Goal: Task Accomplishment & Management: Use online tool/utility

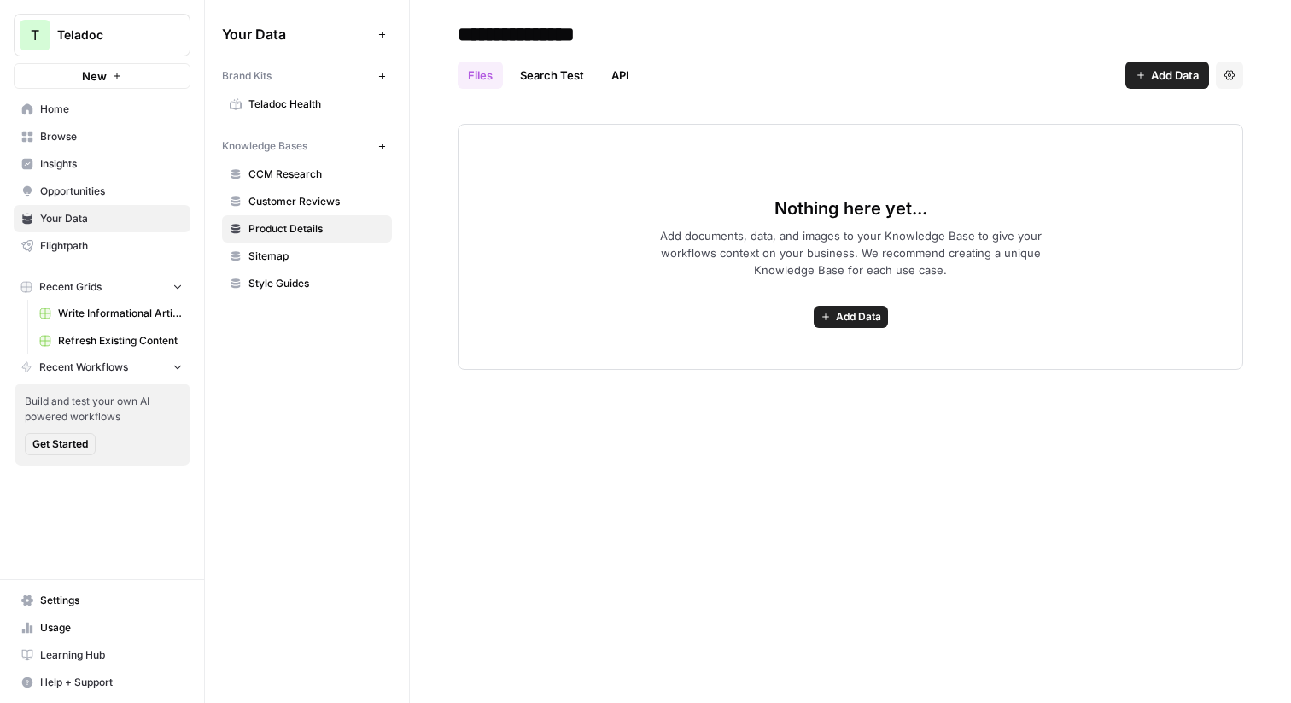
click at [132, 38] on span "Teladoc" at bounding box center [108, 34] width 103 height 17
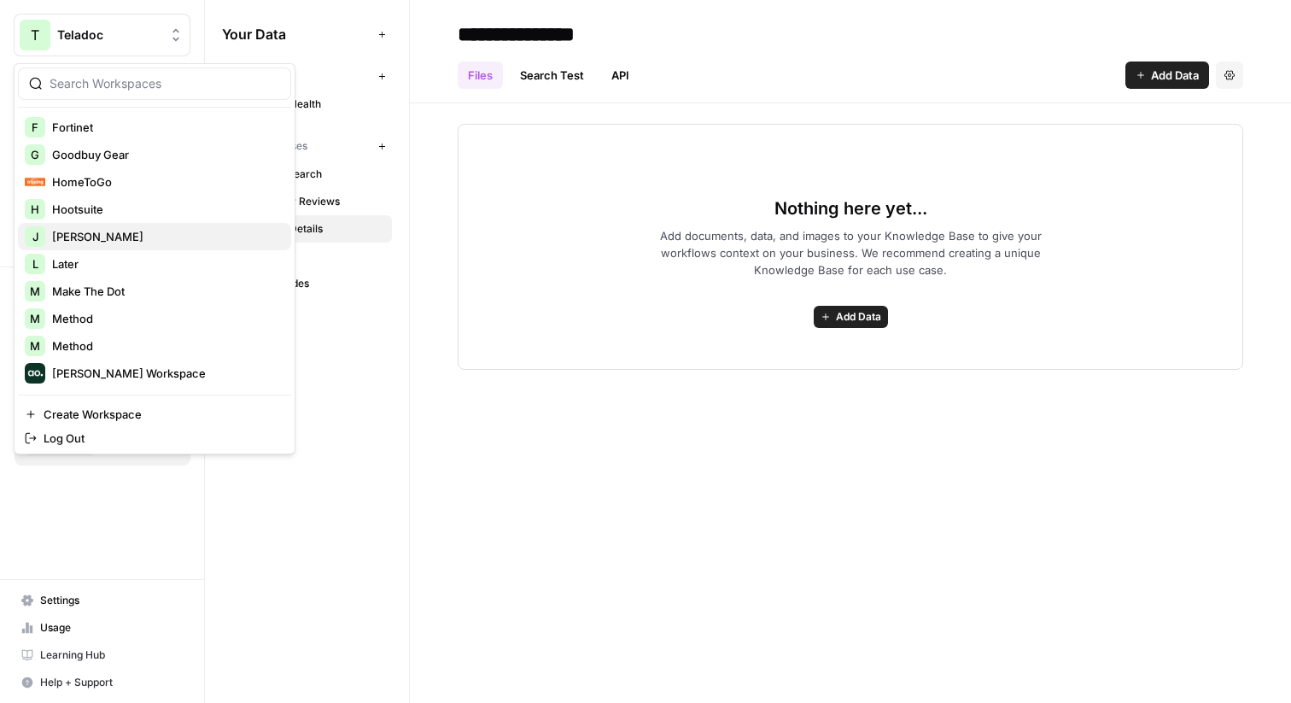
scroll to position [469, 0]
click at [165, 201] on span "Hootsuite" at bounding box center [164, 205] width 225 height 17
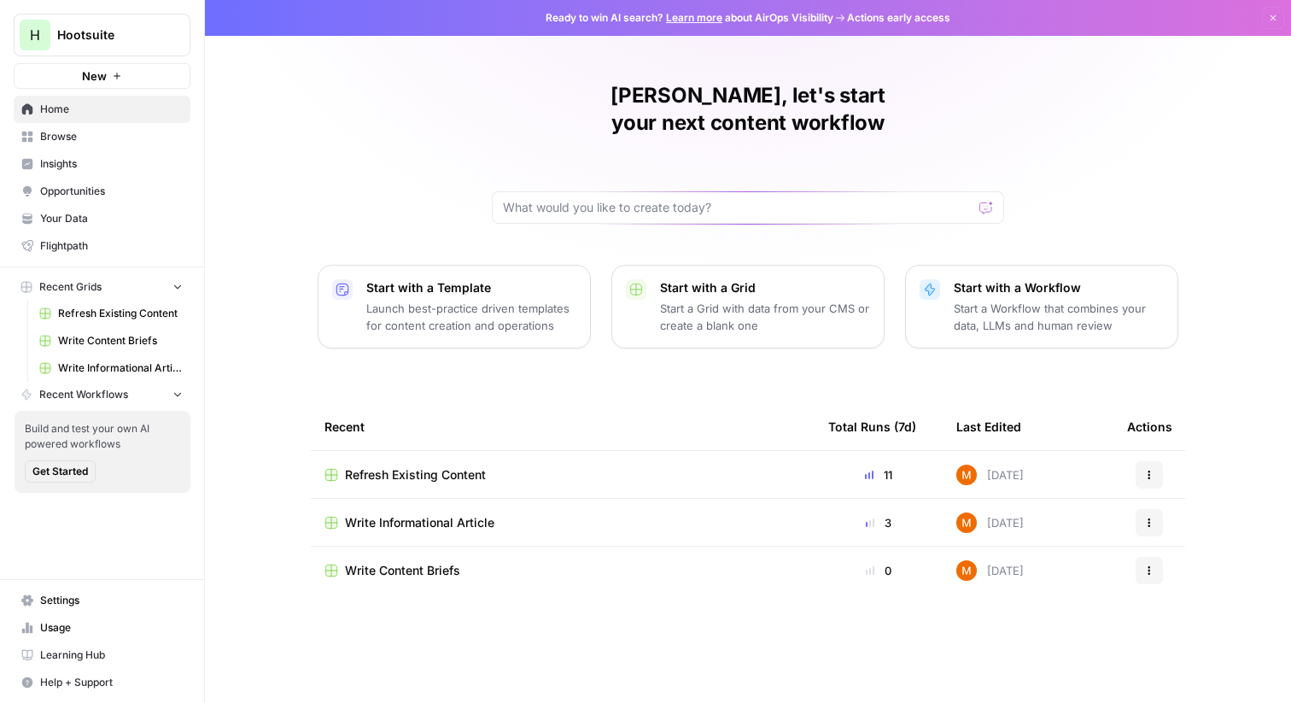
click at [542, 466] on div "Refresh Existing Content" at bounding box center [562, 474] width 476 height 17
click at [529, 514] on div "Write Informational Article" at bounding box center [562, 522] width 476 height 17
click at [137, 153] on link "Insights" at bounding box center [102, 163] width 177 height 27
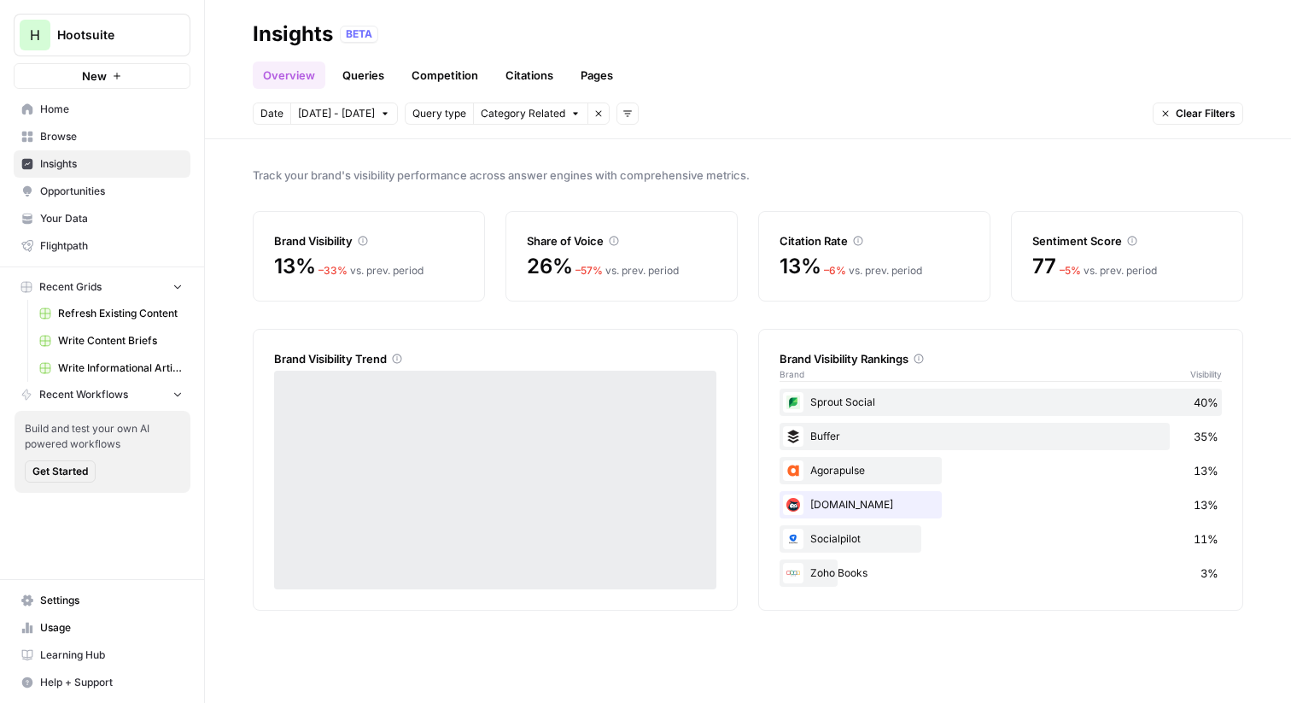
click at [131, 189] on span "Opportunities" at bounding box center [111, 191] width 143 height 15
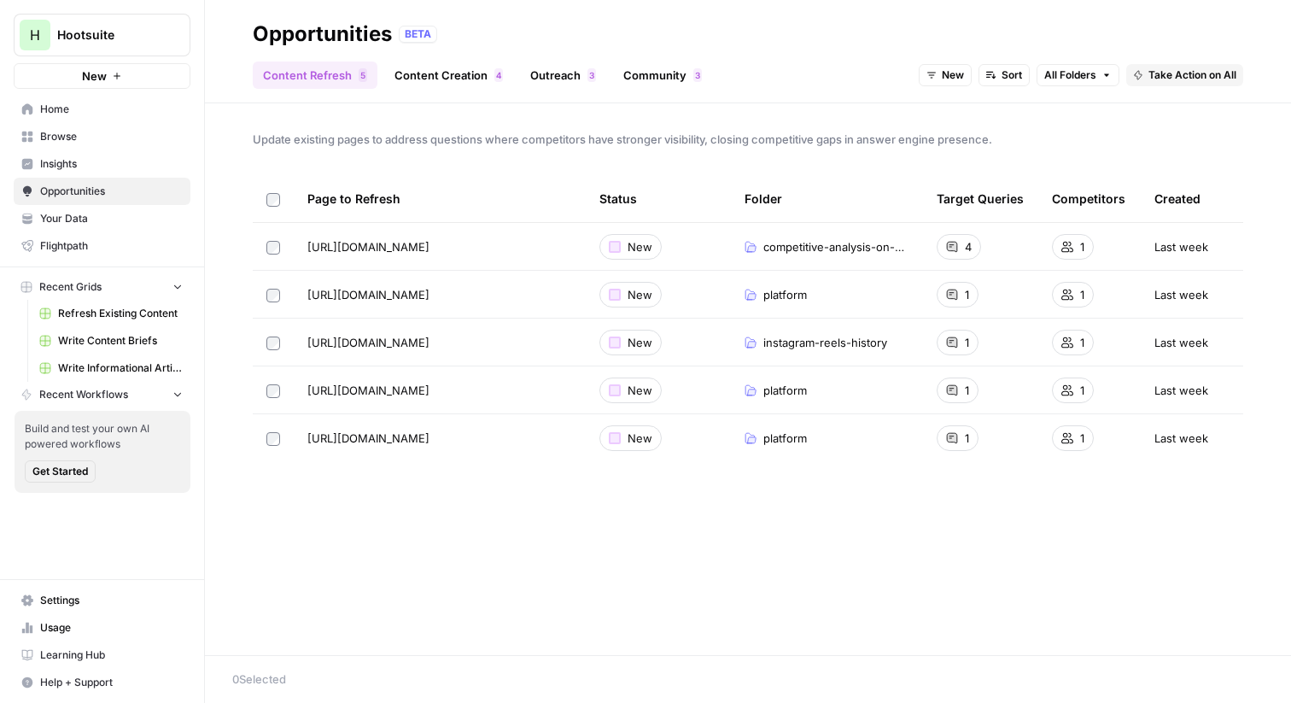
click at [135, 166] on span "Insights" at bounding box center [111, 163] width 143 height 15
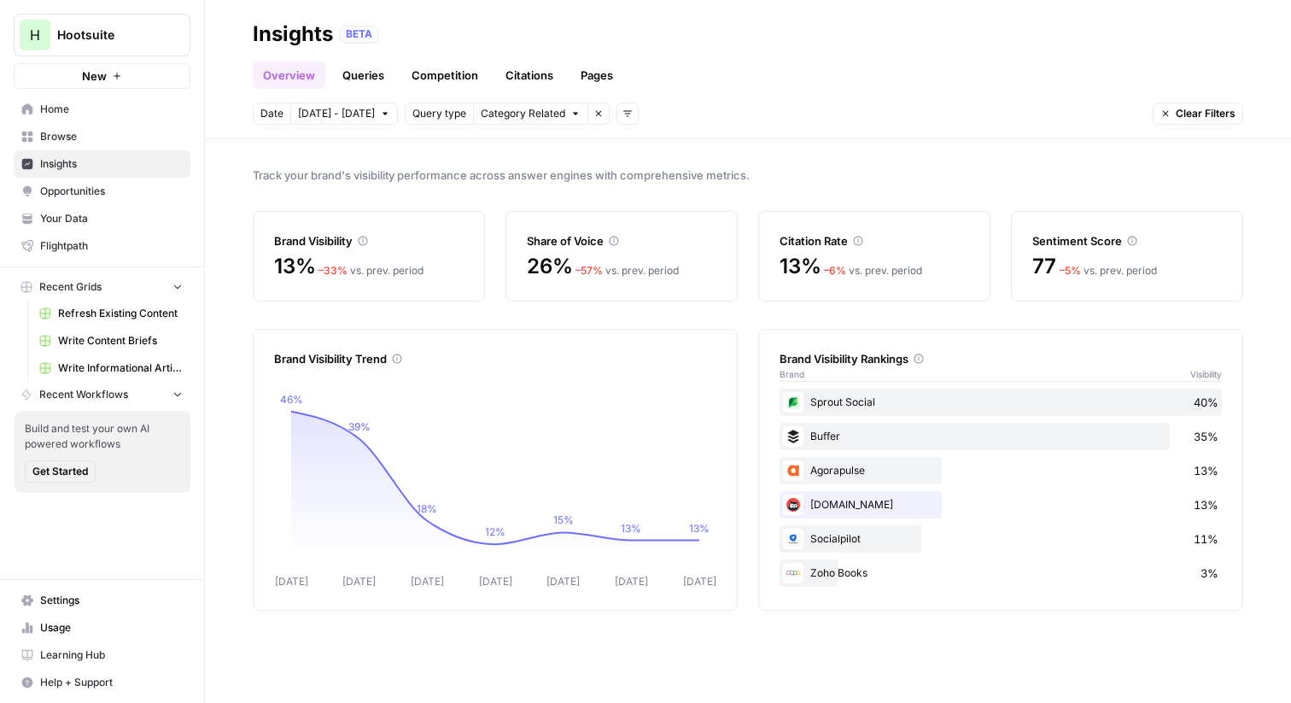
click at [570, 117] on icon "button" at bounding box center [575, 113] width 10 height 10
click at [593, 108] on icon "button" at bounding box center [598, 113] width 10 height 10
click at [860, 561] on div "Zoho Books 3%" at bounding box center [1001, 572] width 442 height 27
click at [811, 472] on div "Ow.ly 13%" at bounding box center [1001, 470] width 442 height 27
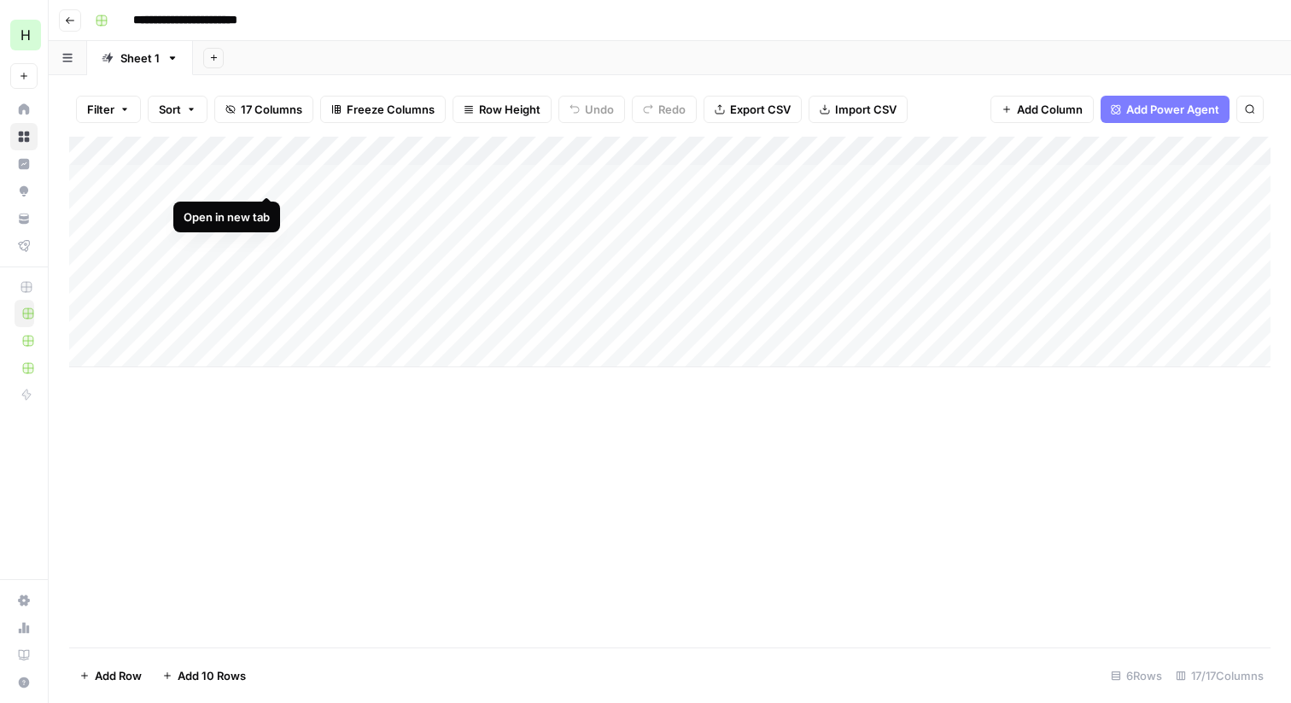
click at [263, 173] on div "Add Column" at bounding box center [669, 252] width 1201 height 231
click at [949, 183] on div "Add Column" at bounding box center [669, 252] width 1201 height 231
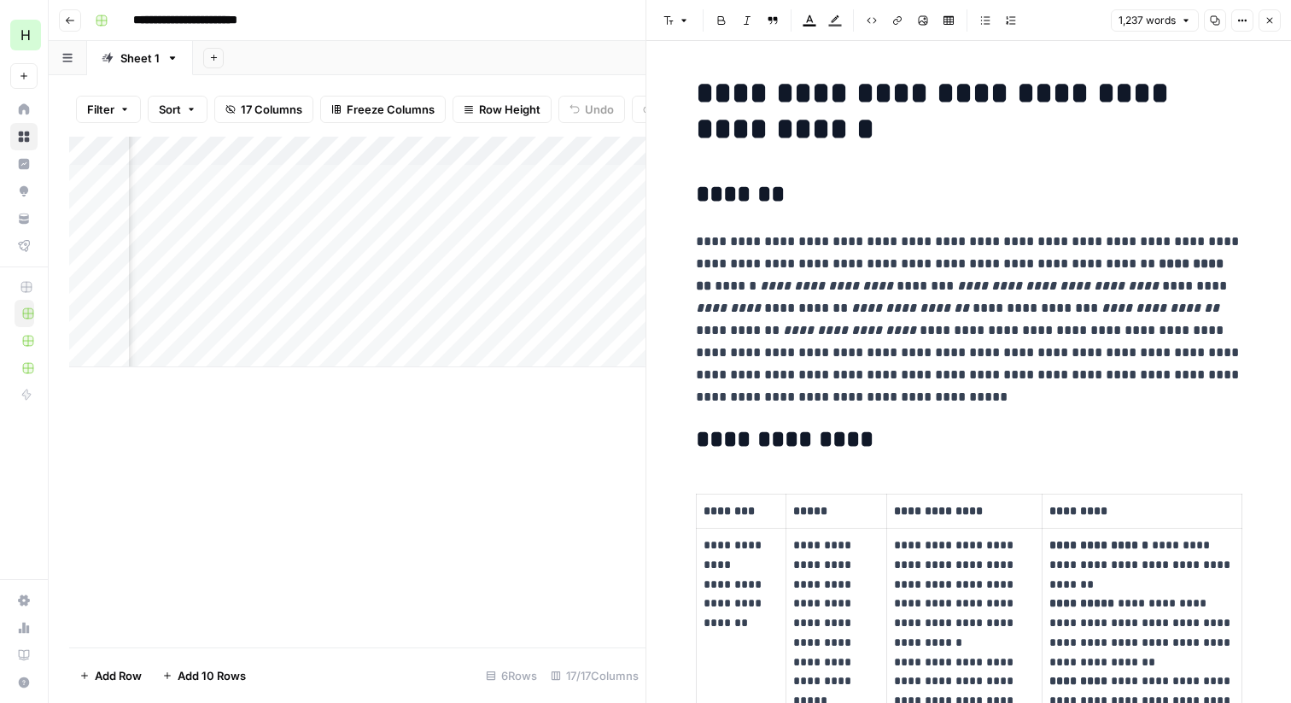
click at [1268, 25] on icon "button" at bounding box center [1270, 20] width 10 height 10
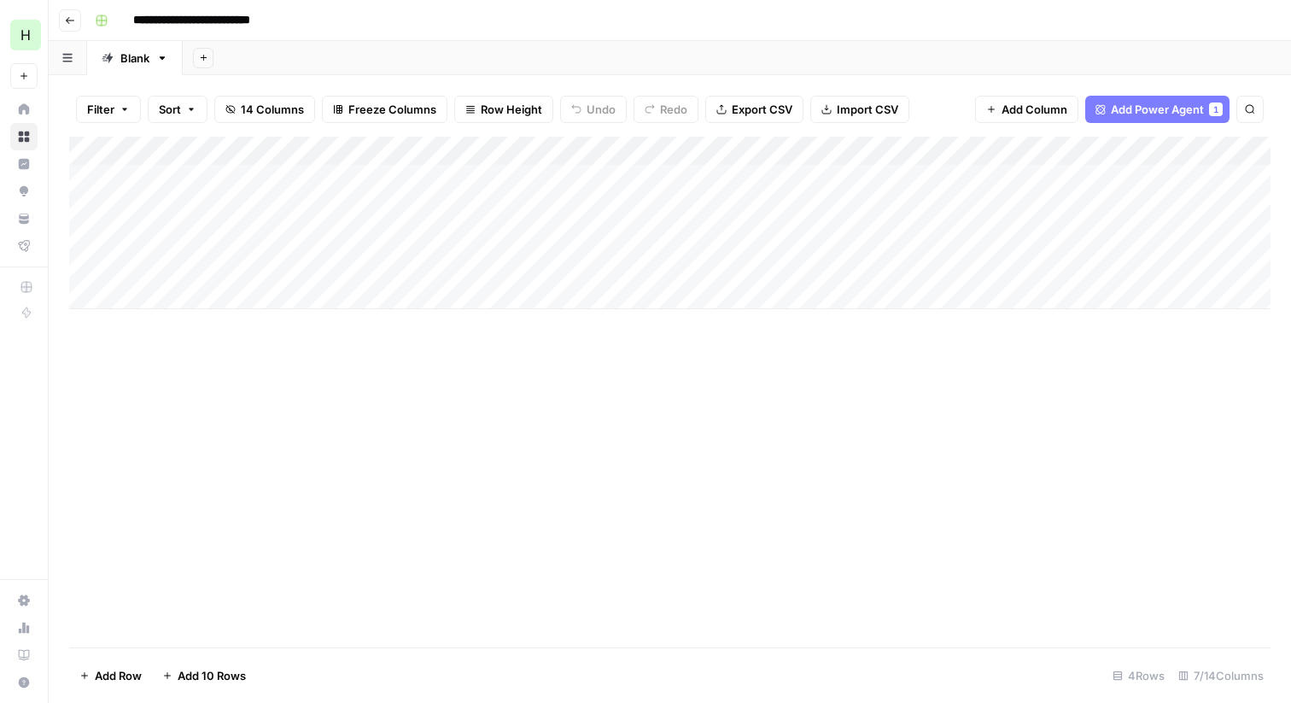
click at [264, 177] on div "Add Column" at bounding box center [669, 223] width 1201 height 172
click at [510, 180] on div "Add Column" at bounding box center [669, 223] width 1201 height 172
click at [749, 173] on div "Add Column" at bounding box center [669, 223] width 1201 height 172
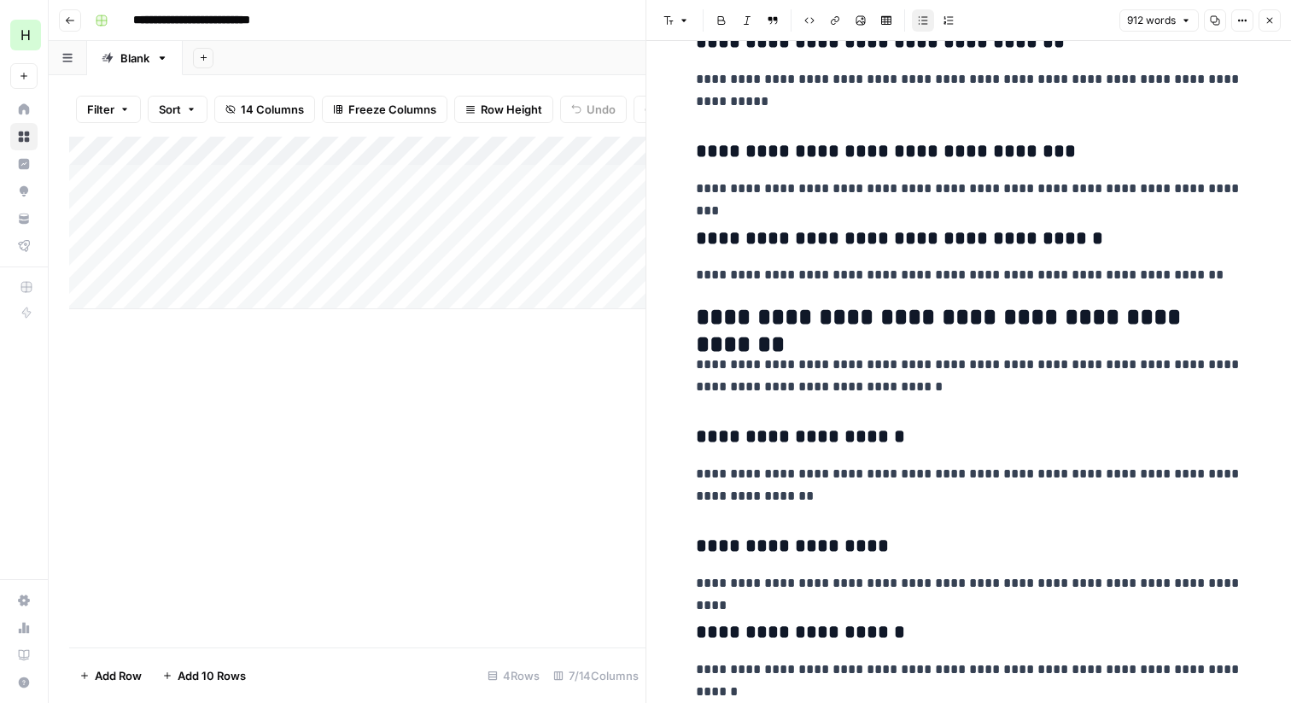
scroll to position [2030, 0]
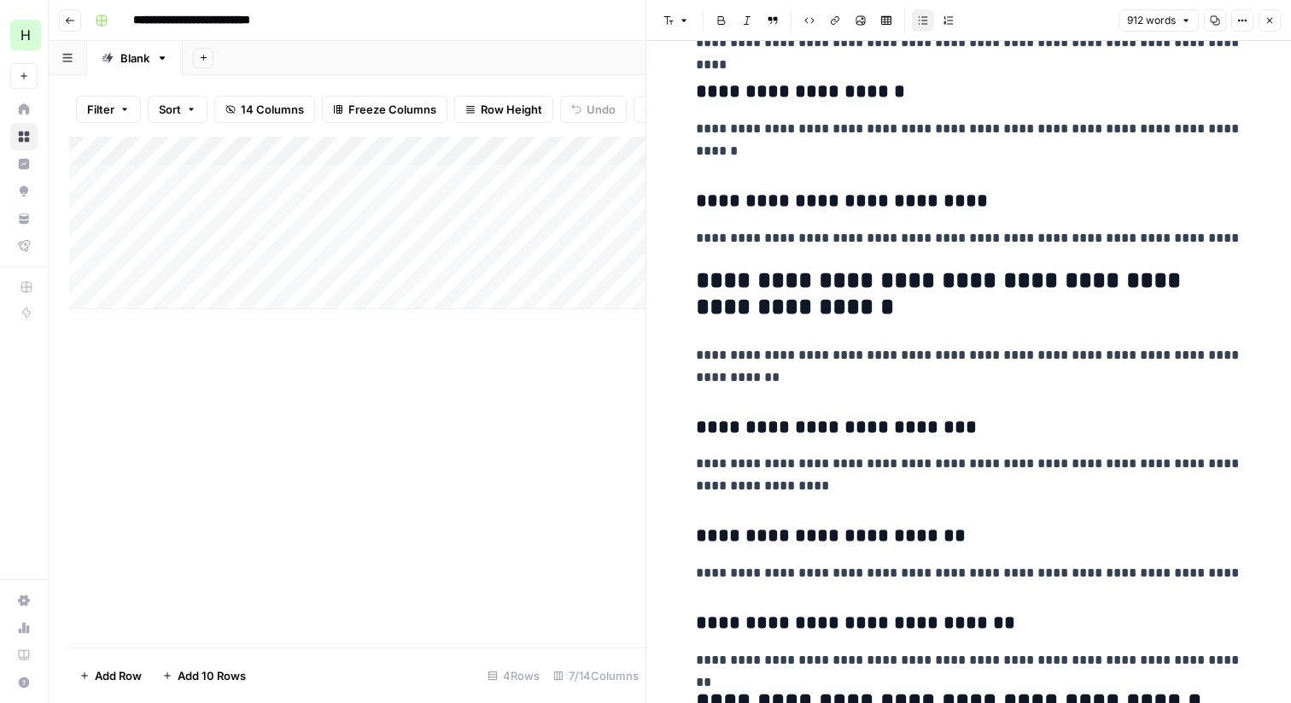
click at [1270, 24] on icon "button" at bounding box center [1270, 20] width 10 height 10
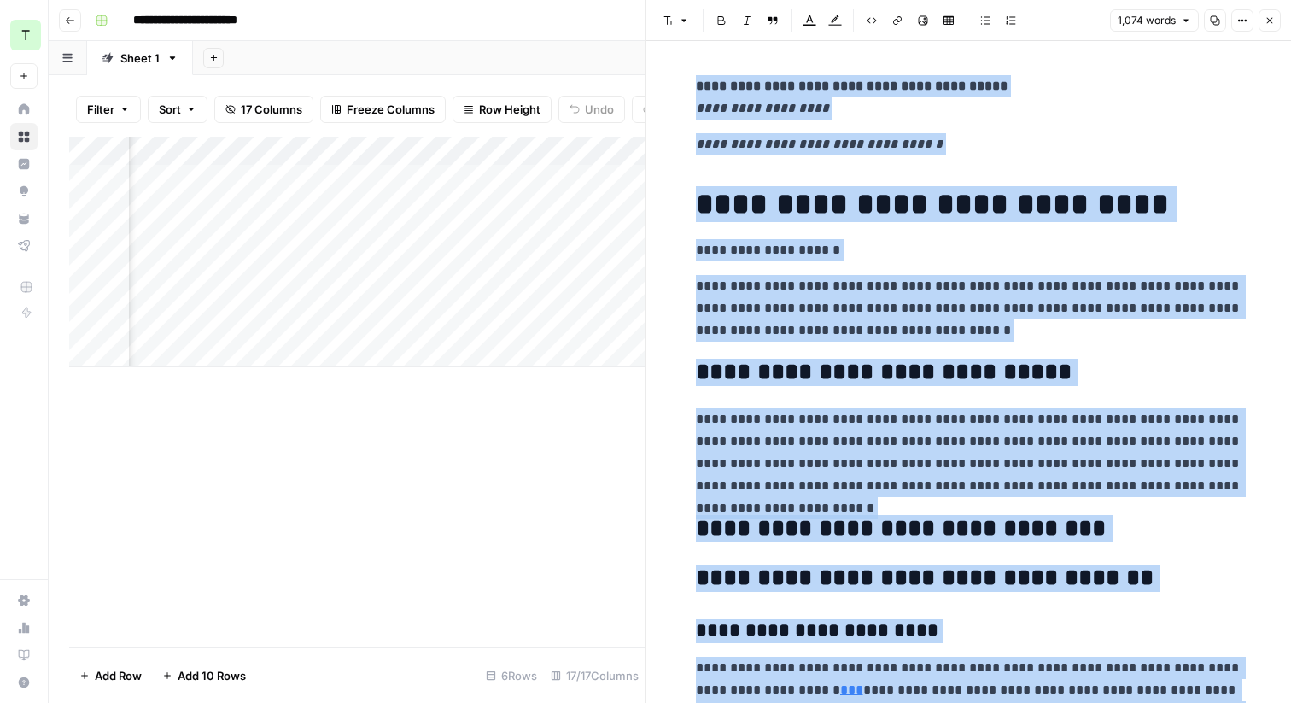
scroll to position [2612, 0]
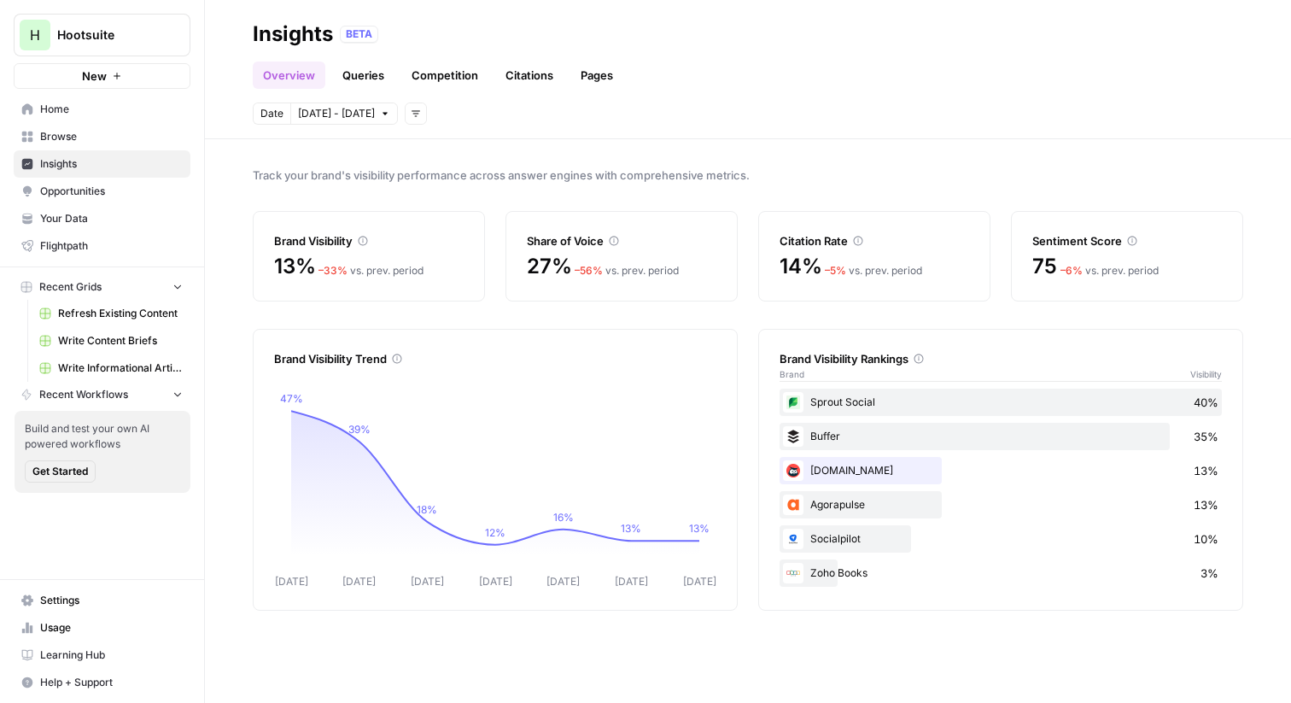
click at [819, 479] on div "Ow.ly 13%" at bounding box center [1001, 470] width 442 height 27
click at [798, 470] on img at bounding box center [793, 470] width 20 height 20
click at [343, 85] on link "Queries" at bounding box center [363, 74] width 62 height 27
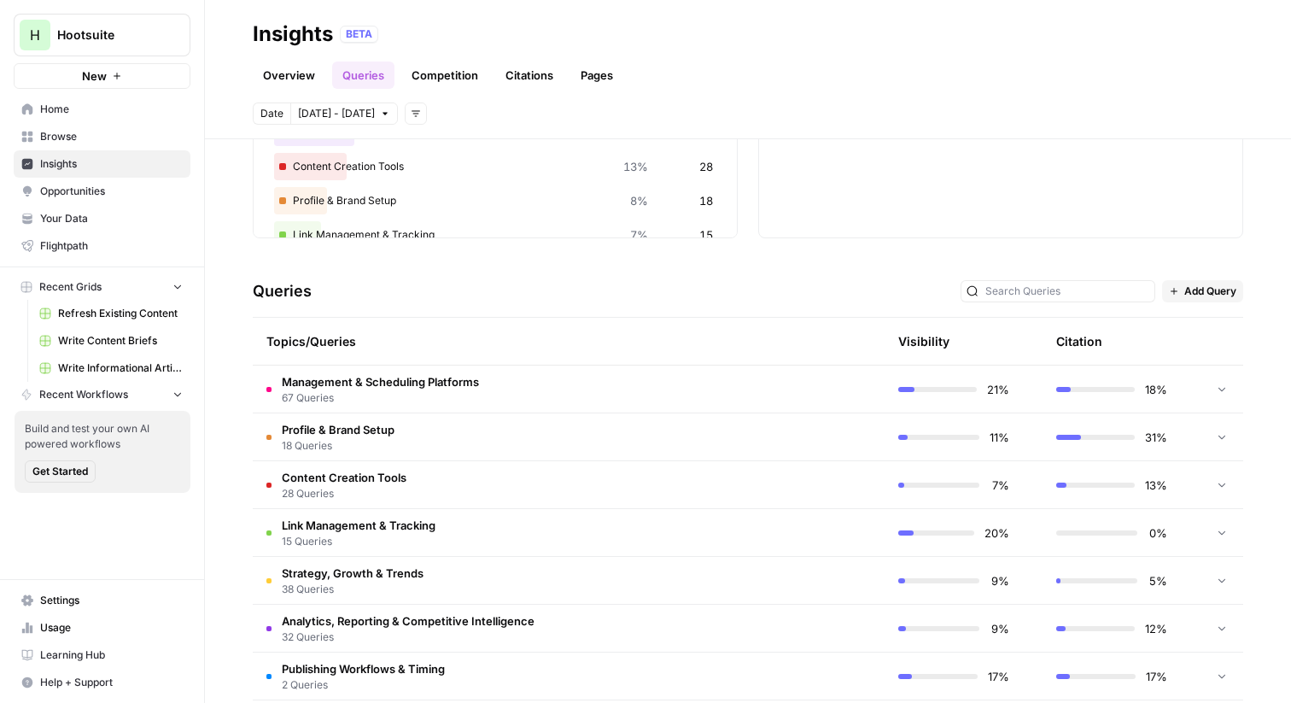
scroll to position [233, 0]
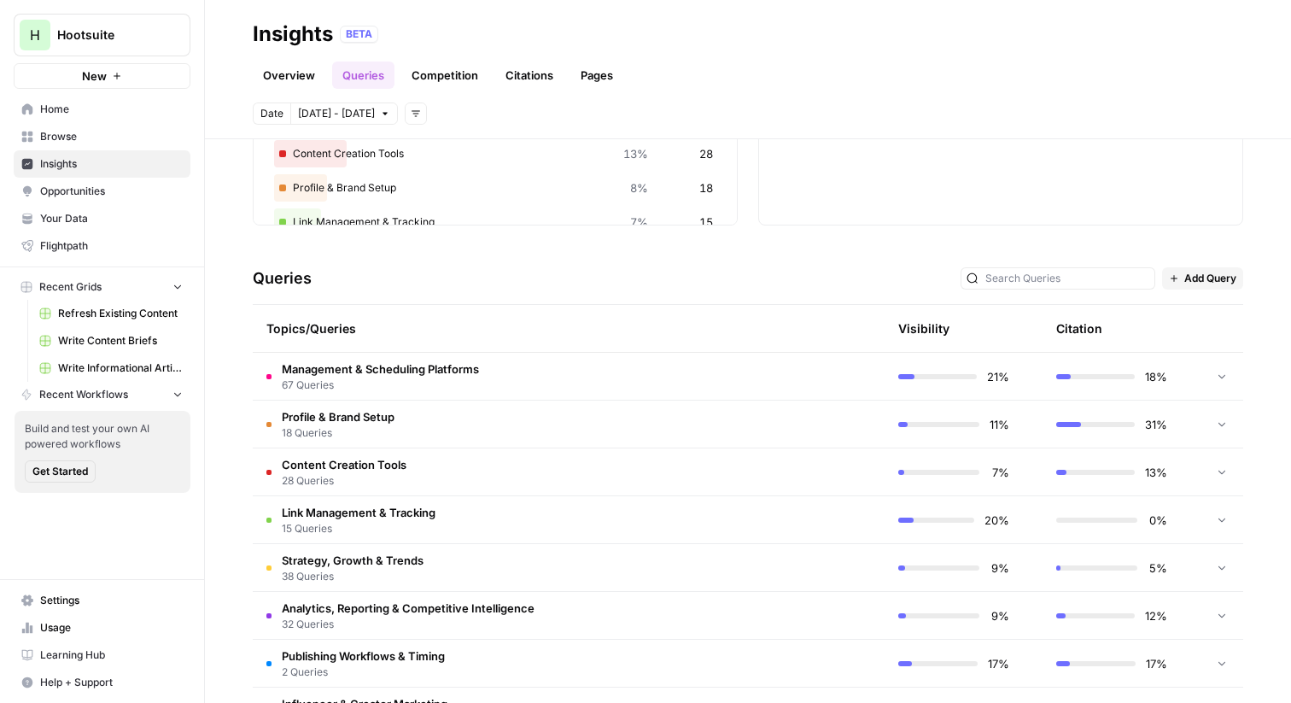
click at [520, 378] on td "Management & Scheduling Platforms 67 Queries" at bounding box center [488, 376] width 470 height 47
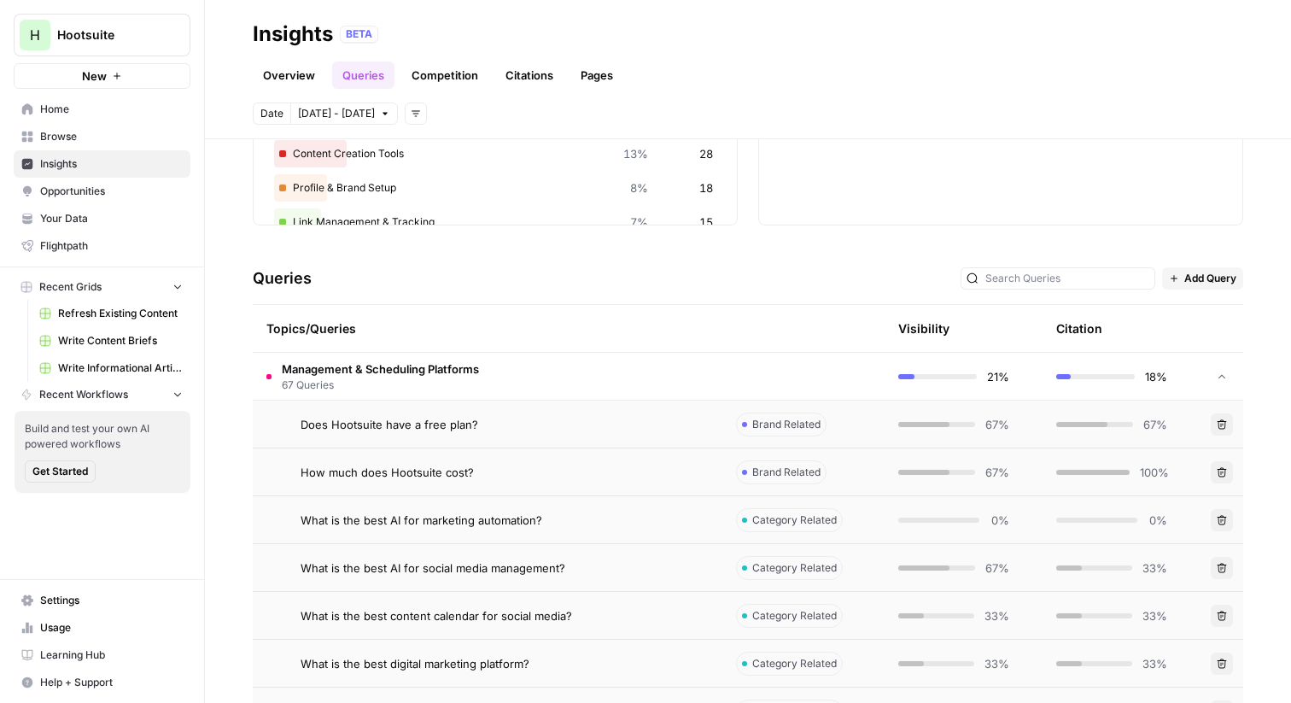
click at [510, 431] on div "Does Hootsuite have a free plan?" at bounding box center [505, 424] width 408 height 17
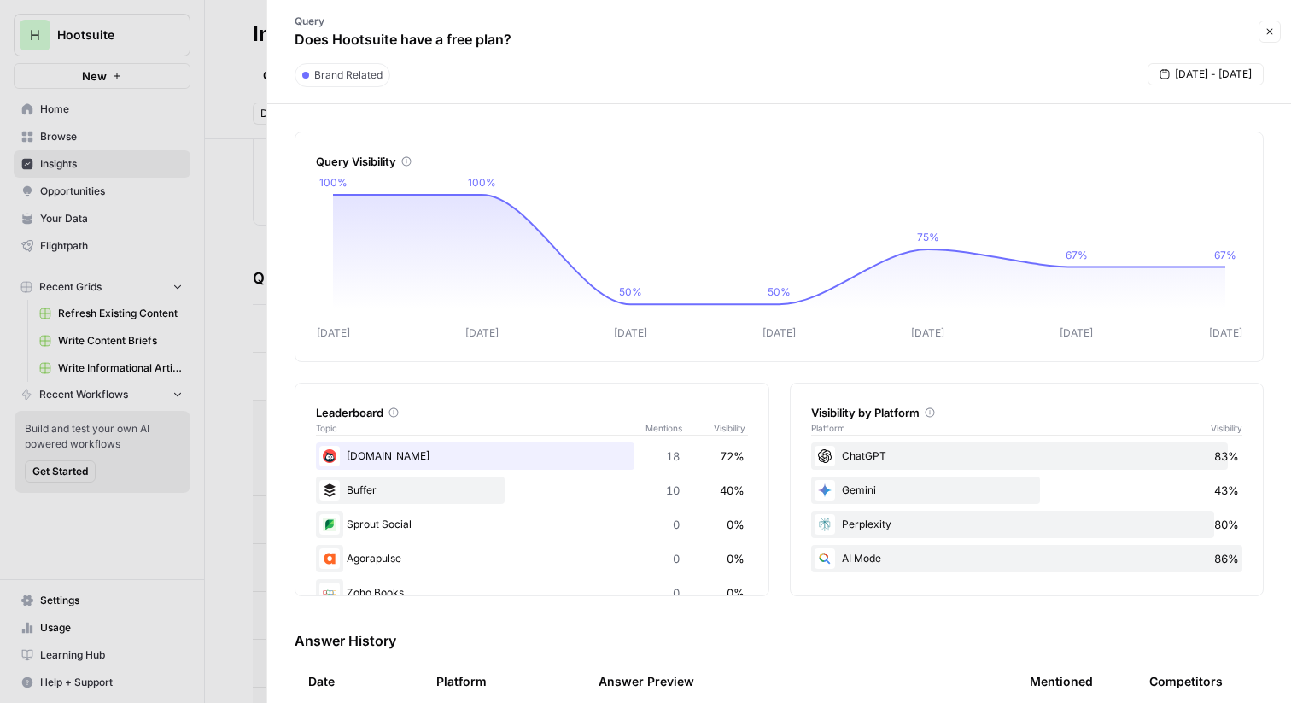
click at [355, 453] on div "Ow.ly 18 72%" at bounding box center [532, 455] width 432 height 27
click at [408, 457] on div "Ow.ly 18 72%" at bounding box center [532, 455] width 432 height 27
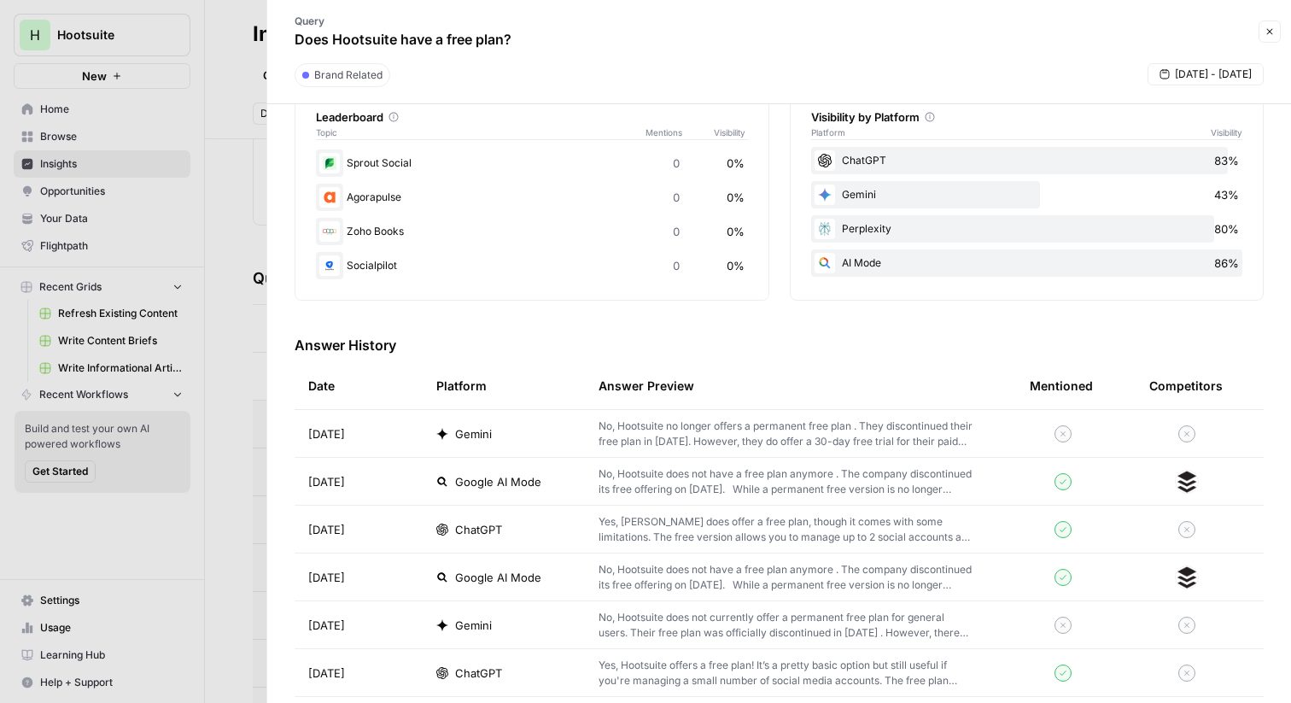
scroll to position [294, 0]
click at [214, 361] on div at bounding box center [645, 351] width 1291 height 703
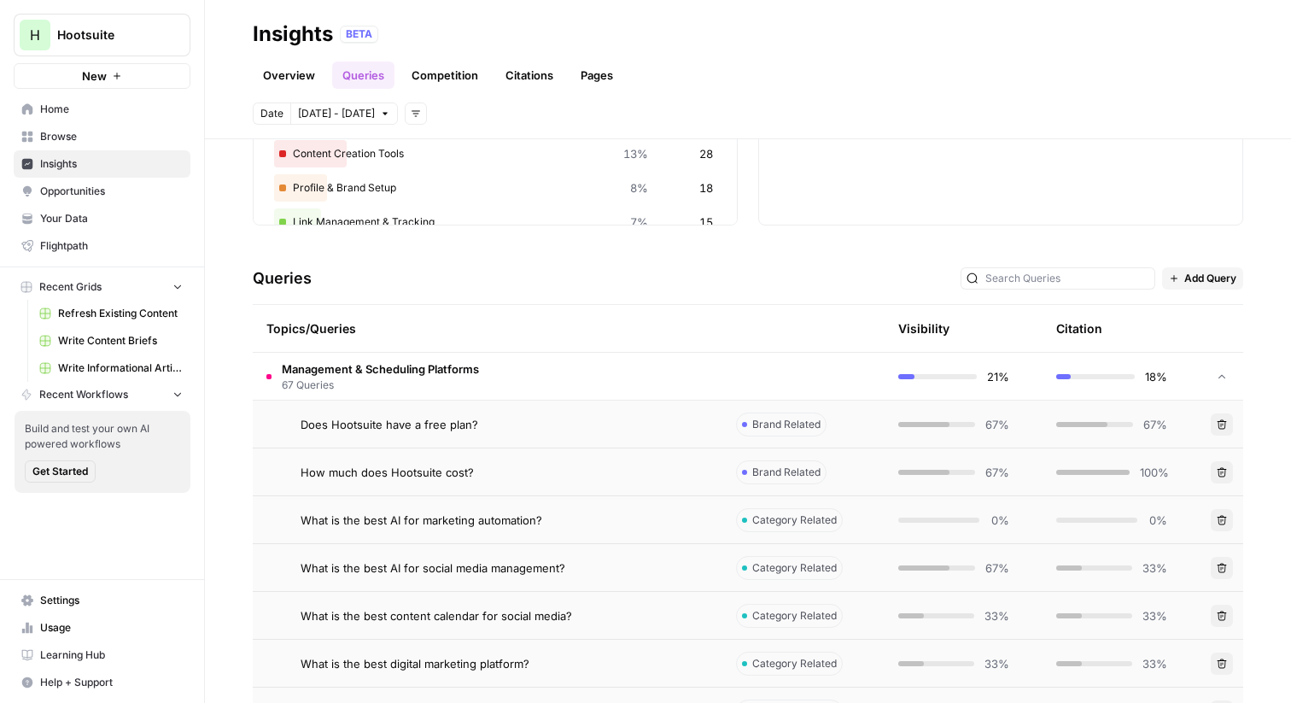
click at [114, 221] on span "Your Data" at bounding box center [111, 218] width 143 height 15
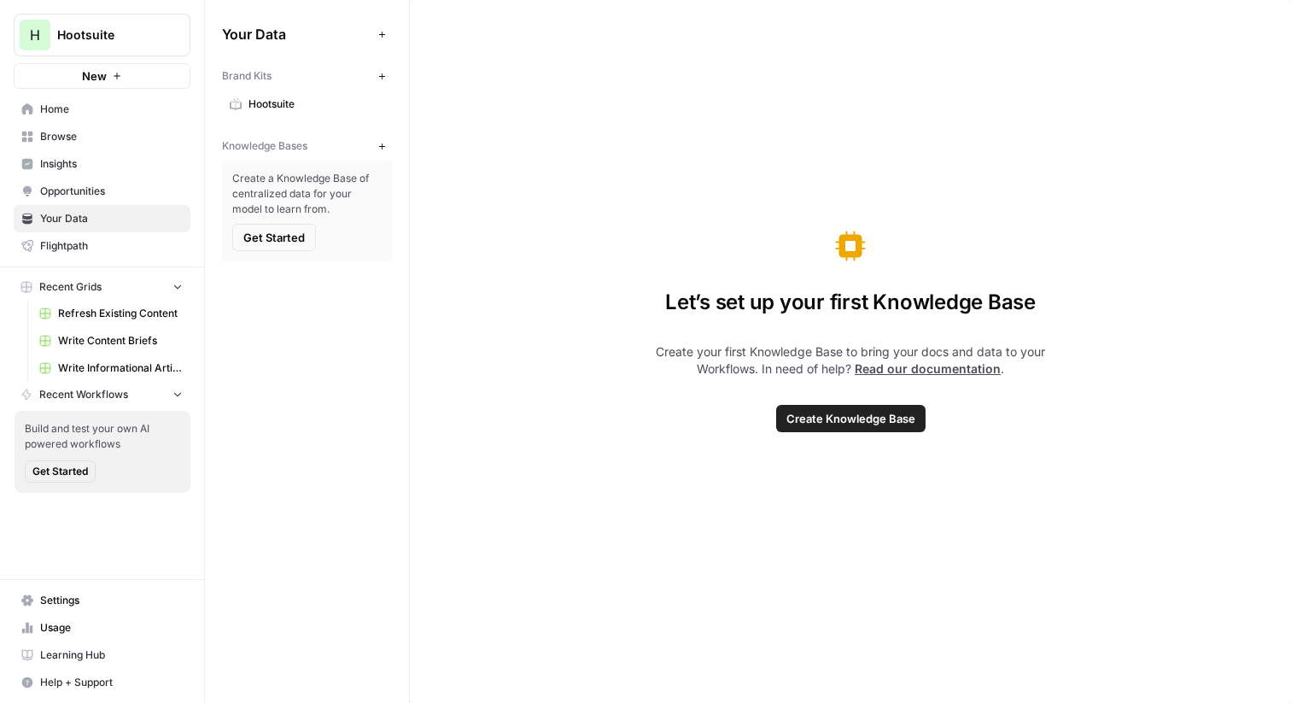
click at [389, 149] on button "New" at bounding box center [381, 146] width 20 height 20
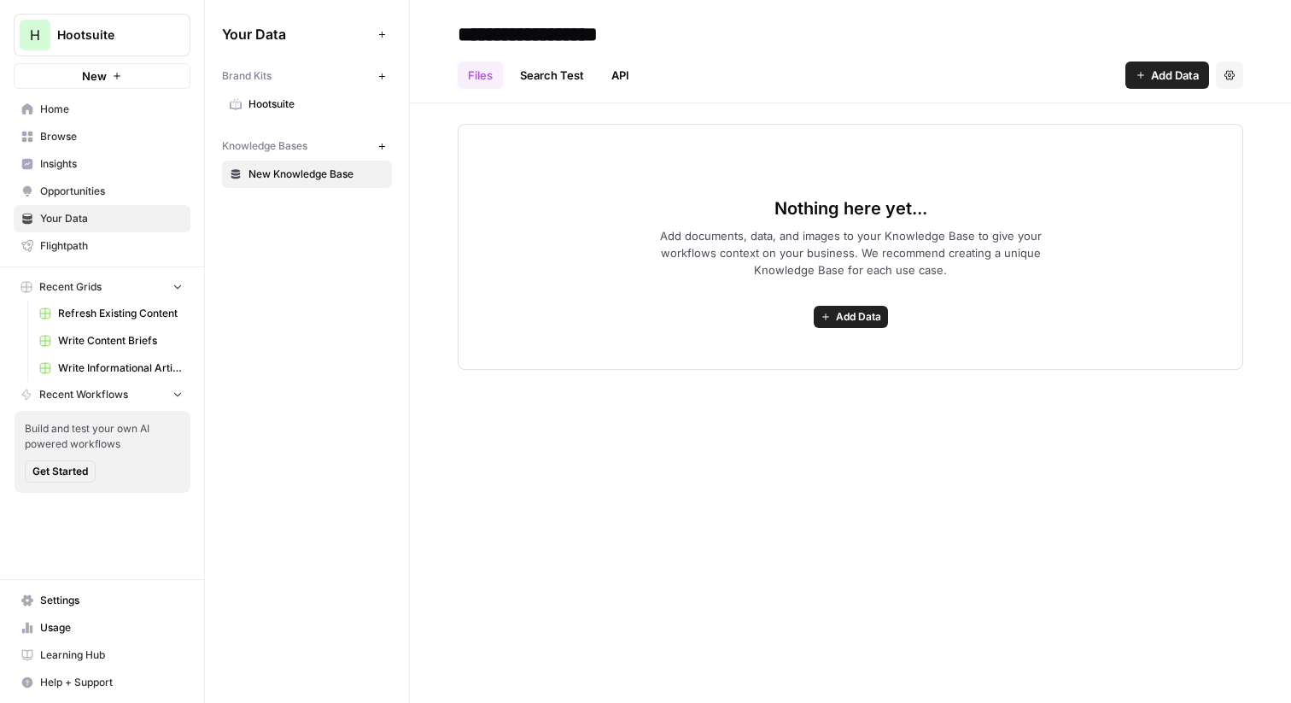
click at [609, 31] on input "**********" at bounding box center [587, 34] width 273 height 34
type input "*******"
click at [386, 144] on button "New" at bounding box center [381, 146] width 20 height 20
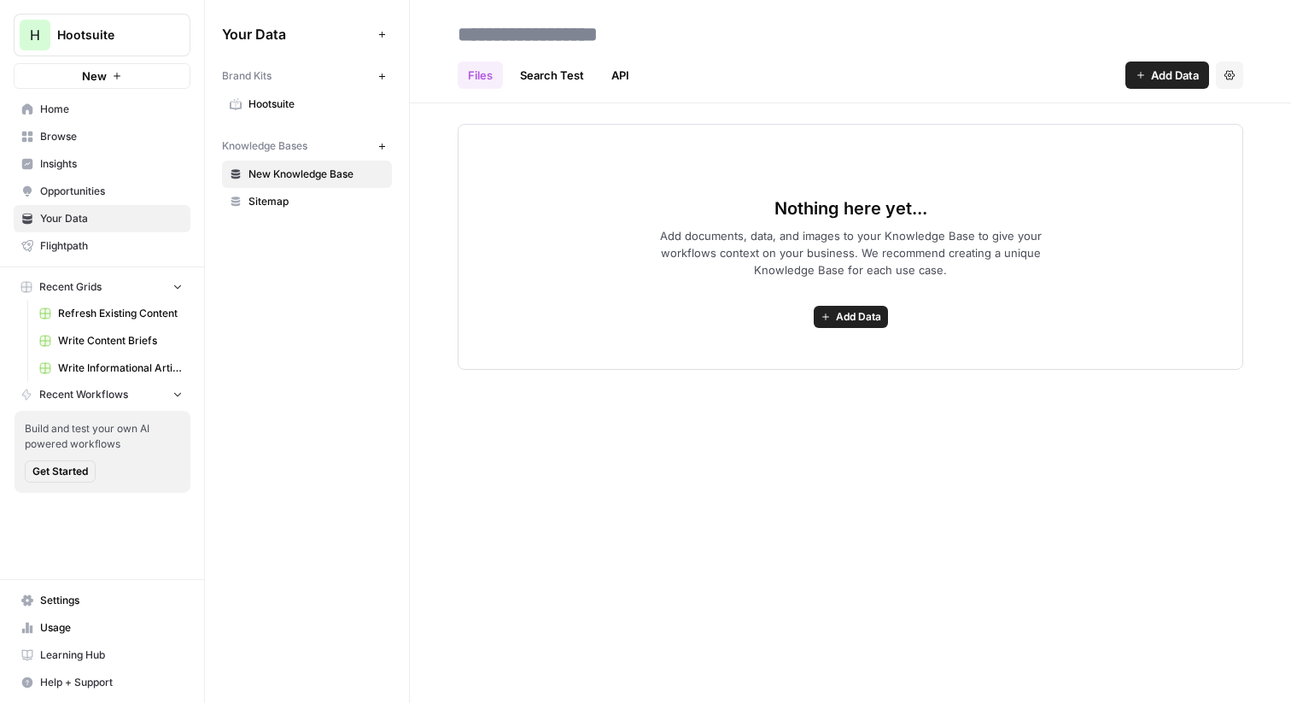
type input "*"
type input "**********"
click at [379, 145] on icon "button" at bounding box center [381, 146] width 6 height 6
type input "**********"
click at [388, 149] on button "New" at bounding box center [381, 146] width 20 height 20
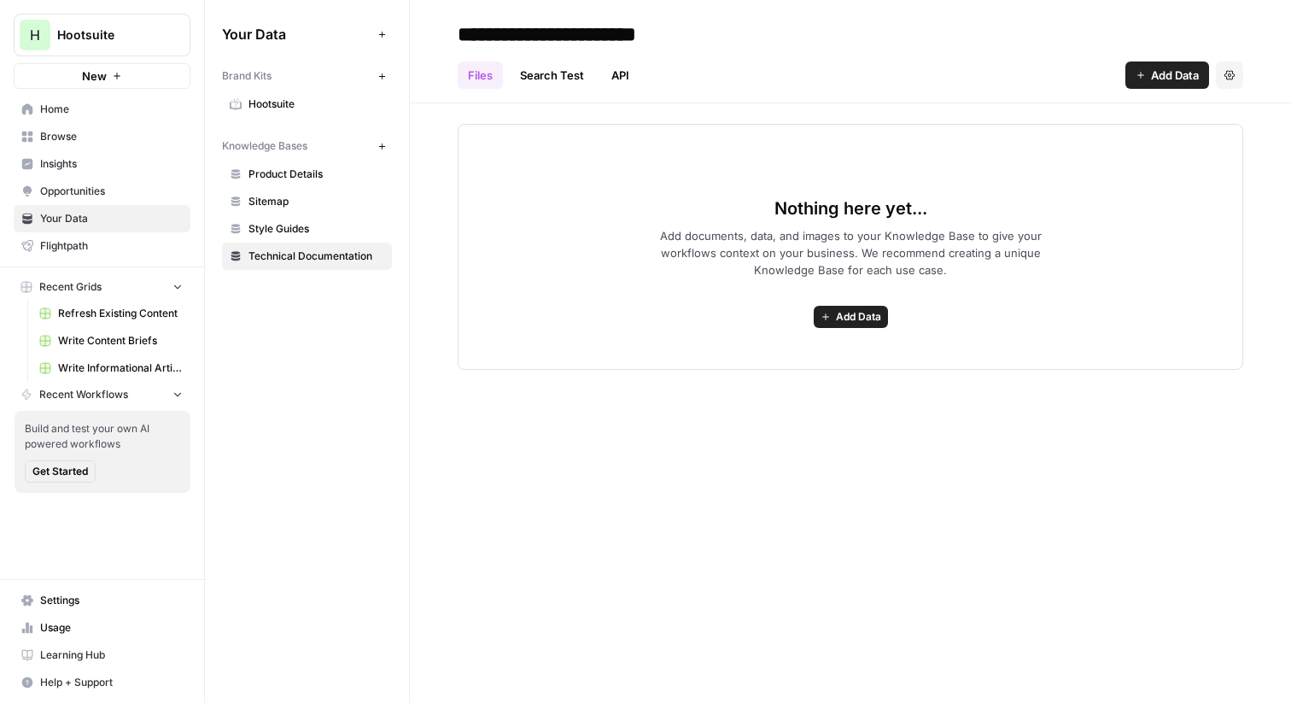
type input "**********"
click at [381, 151] on button "New" at bounding box center [381, 146] width 20 height 20
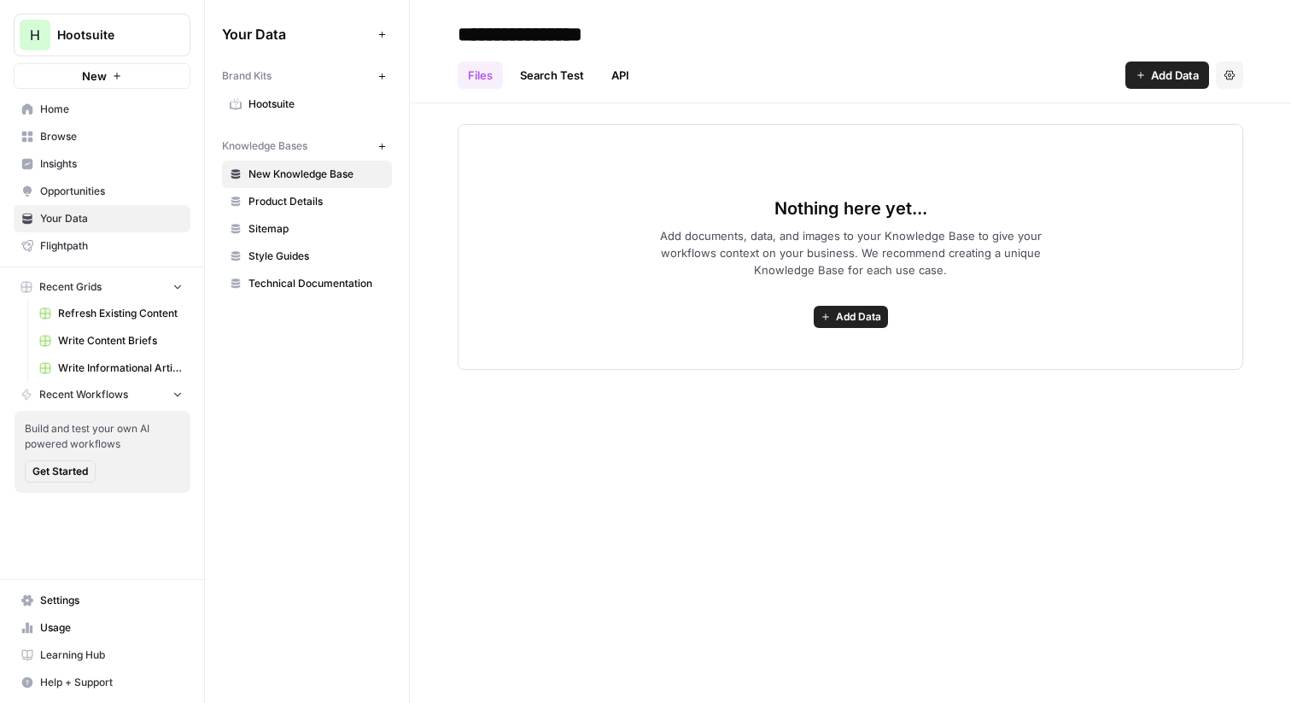
type input "**********"
click at [611, 196] on div "Nothing here yet... Add documents, data, and images to your Knowledge Base to g…" at bounding box center [851, 247] width 786 height 246
click at [317, 221] on span "Sitemap" at bounding box center [316, 228] width 136 height 15
click at [316, 114] on link "Hootsuite" at bounding box center [307, 104] width 170 height 27
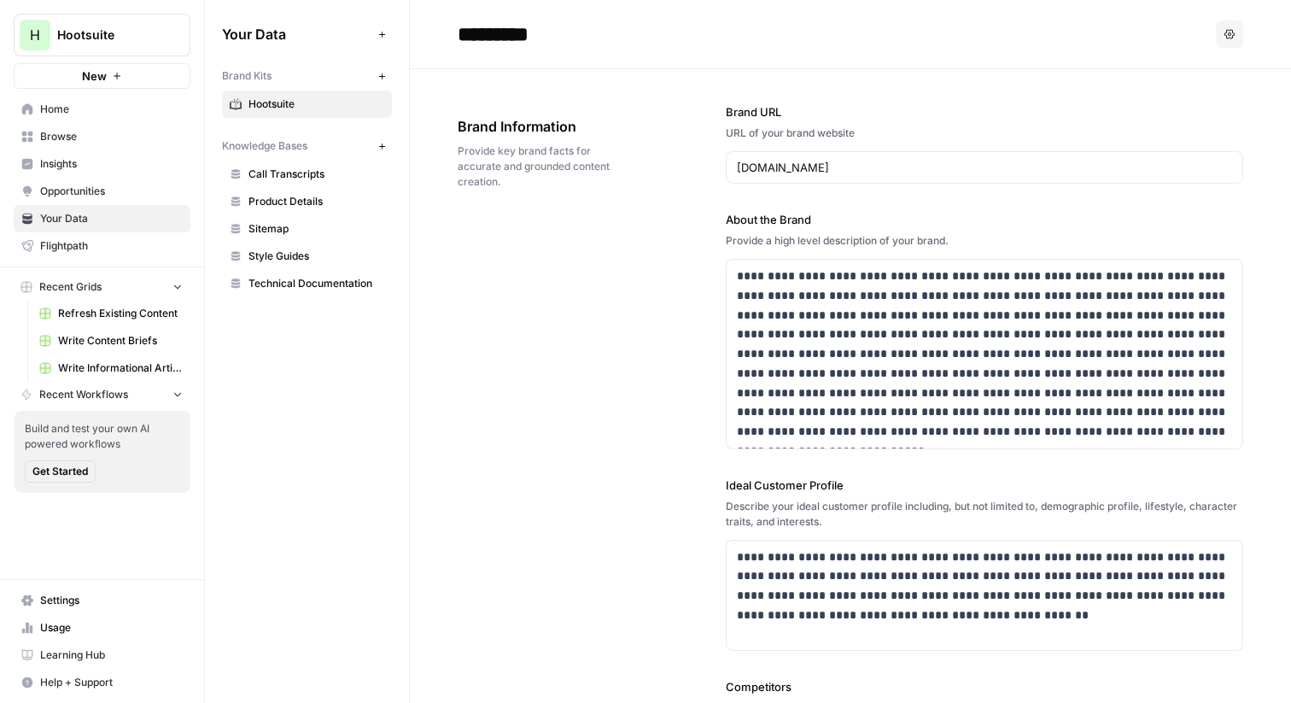
click at [370, 169] on span "Call Transcripts" at bounding box center [316, 174] width 136 height 15
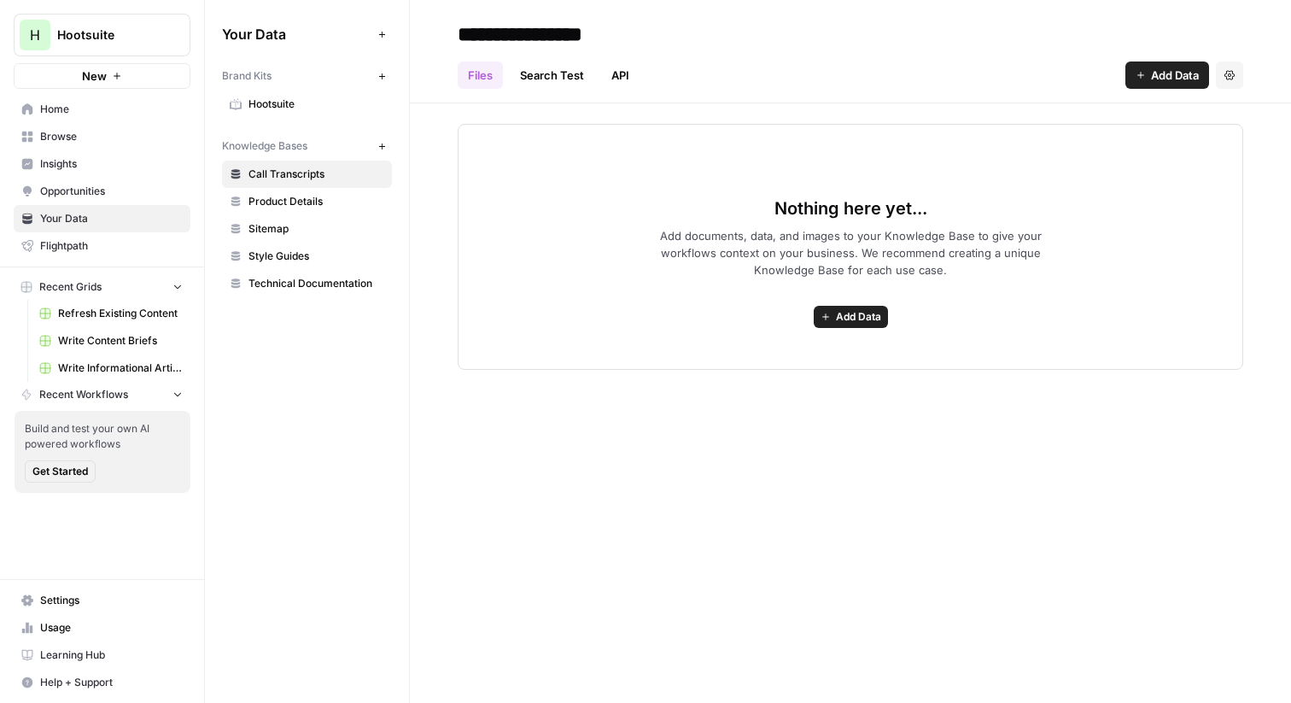
click at [499, 36] on input "**********" at bounding box center [587, 34] width 273 height 34
click at [480, 26] on input "**********" at bounding box center [587, 34] width 273 height 34
drag, startPoint x: 501, startPoint y: 26, endPoint x: 377, endPoint y: 26, distance: 123.8
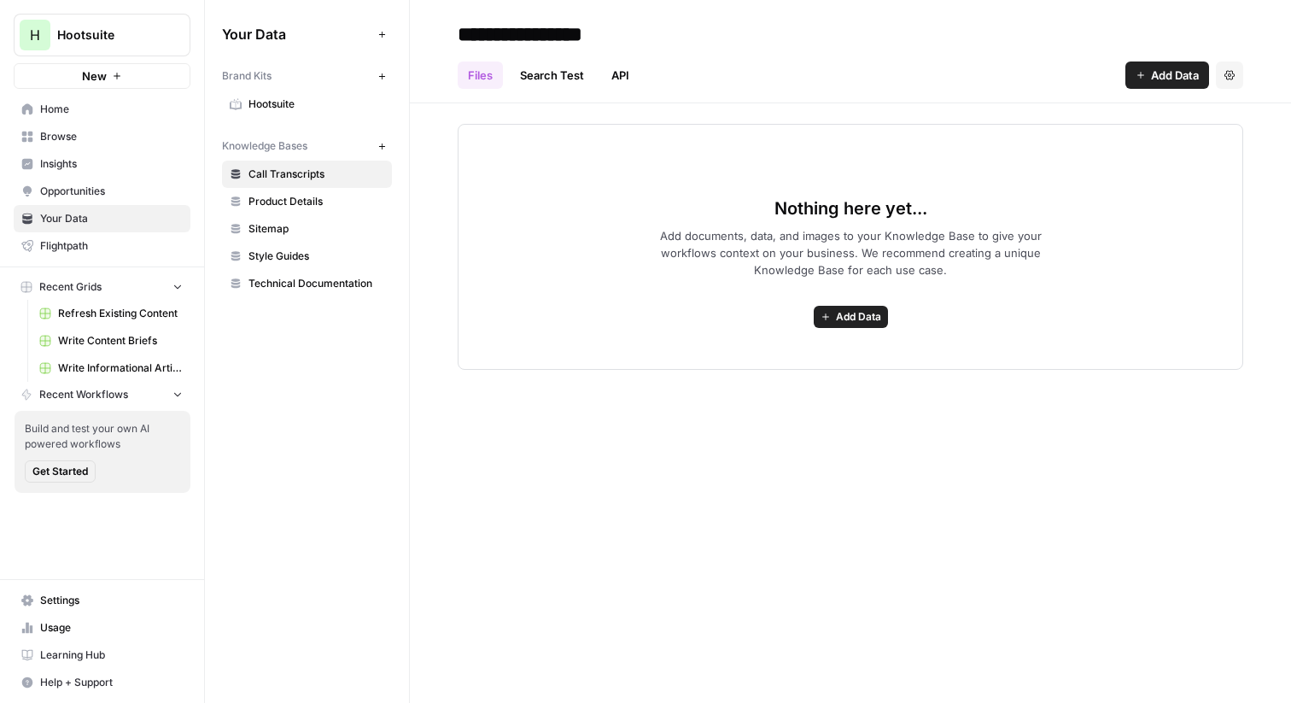
click at [377, 26] on div "**********" at bounding box center [748, 351] width 1086 height 703
type input "**********"
click at [787, 167] on div "Nothing here yet... Add documents, data, and images to your Knowledge Base to g…" at bounding box center [851, 247] width 786 height 246
click at [322, 107] on span "Hootsuite" at bounding box center [316, 103] width 136 height 15
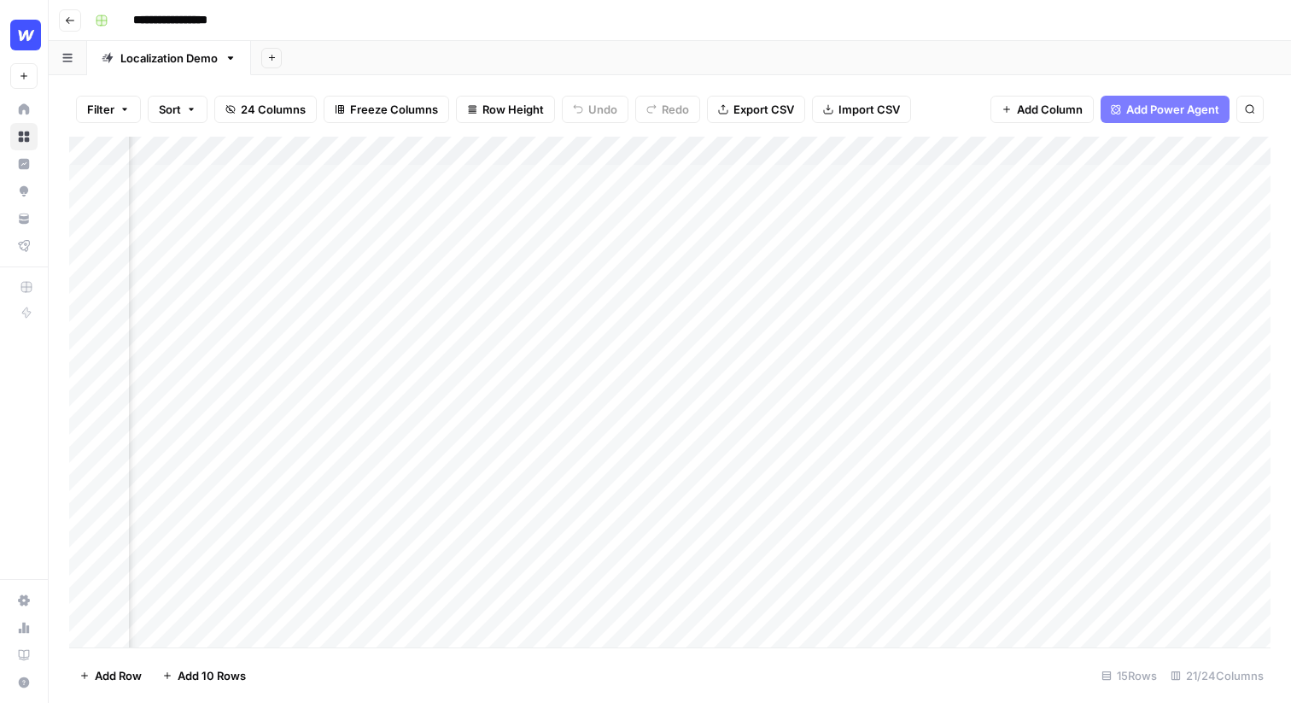
scroll to position [0, 1882]
click at [409, 155] on div "Add Column" at bounding box center [669, 392] width 1201 height 511
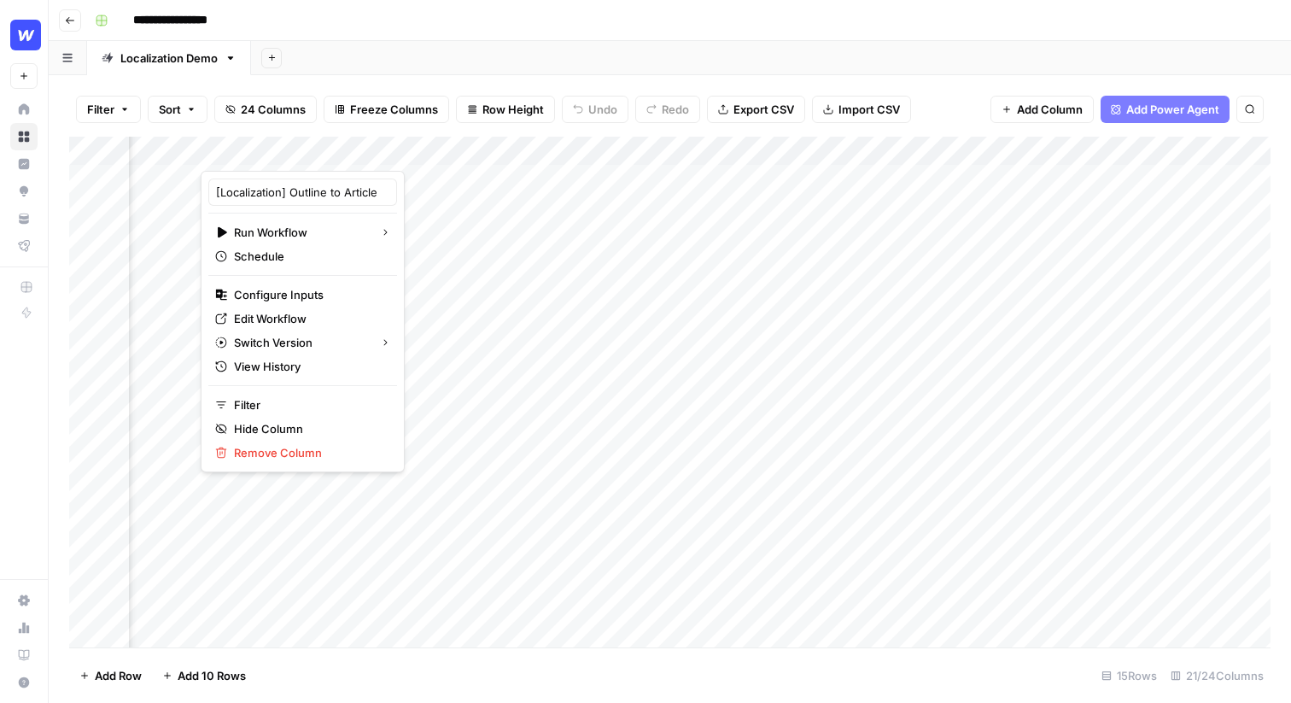
click at [809, 180] on div "Add Column" at bounding box center [669, 392] width 1201 height 511
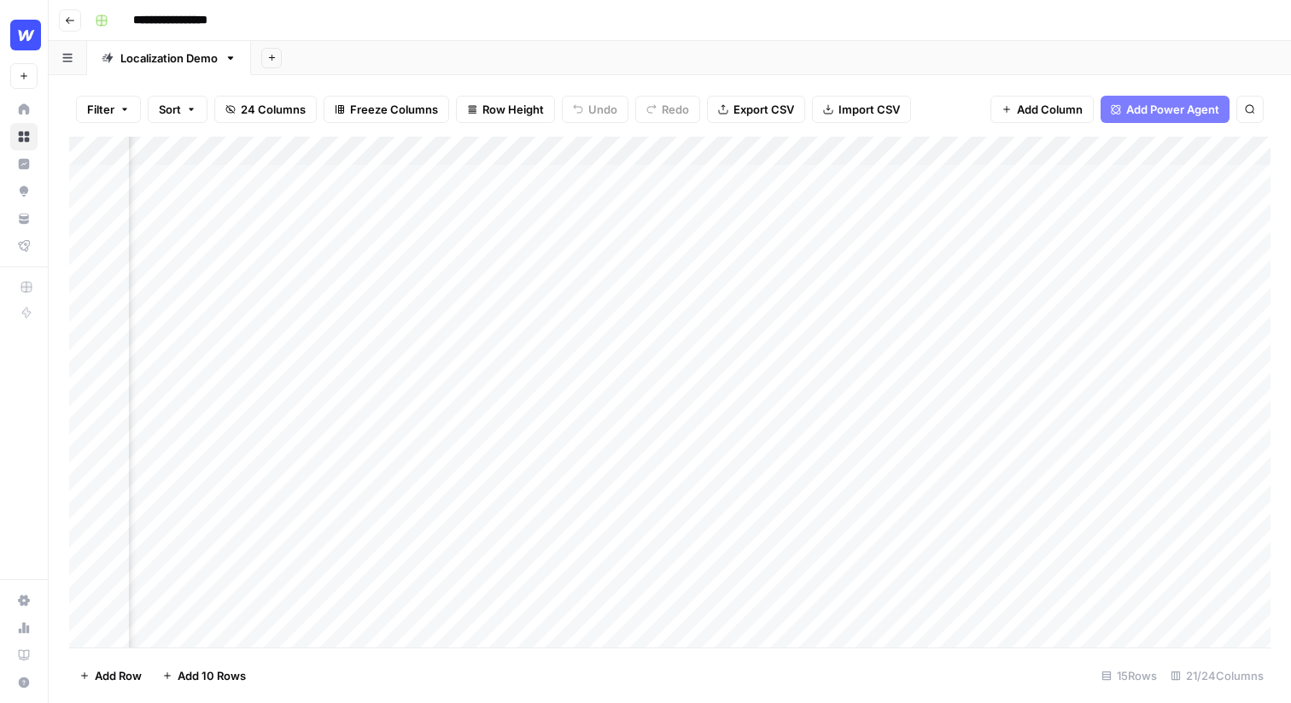
click at [944, 181] on div "Add Column" at bounding box center [669, 392] width 1201 height 511
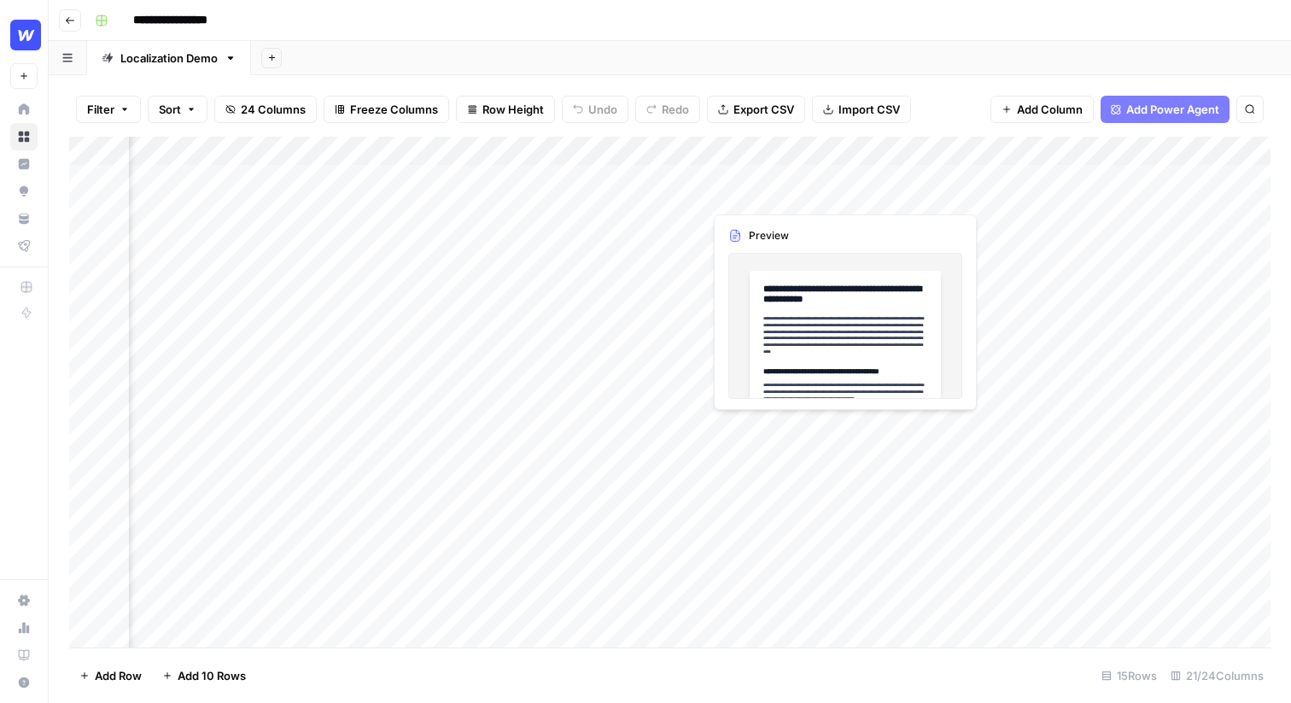
scroll to position [0, 1850]
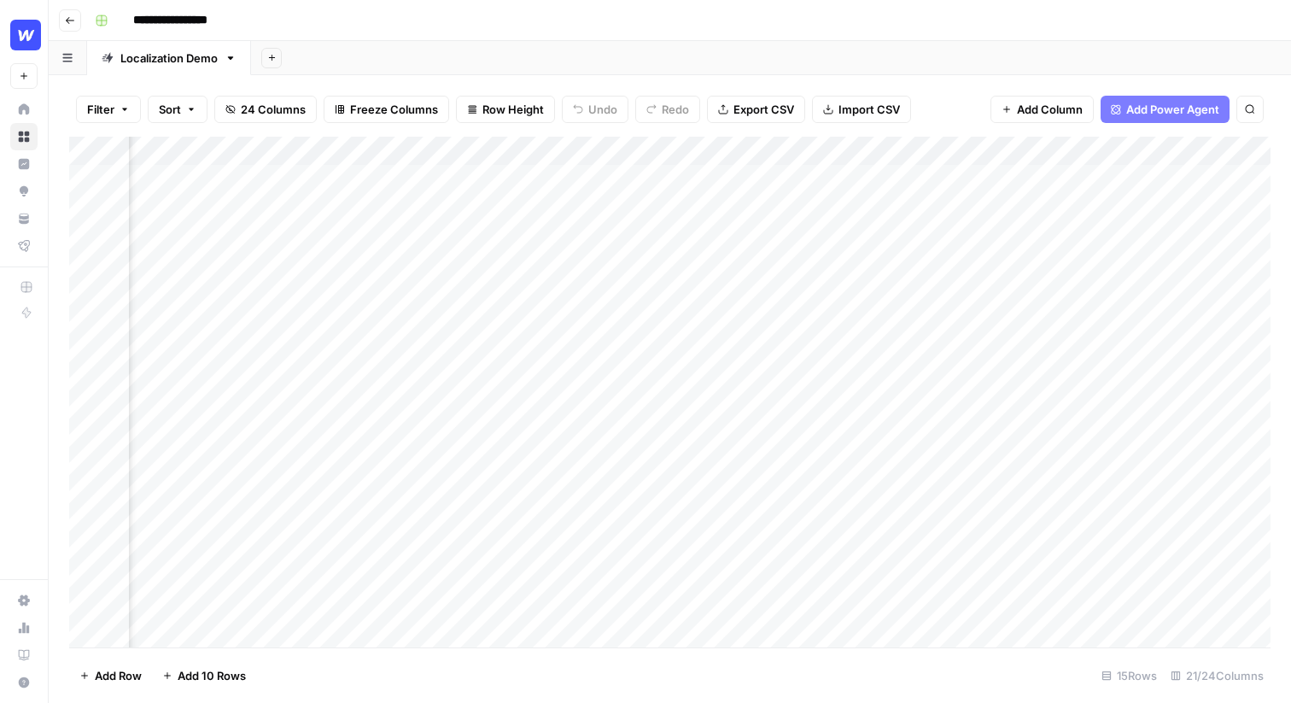
click at [836, 181] on div "Add Column" at bounding box center [669, 392] width 1201 height 511
click at [724, 183] on div "Add Column" at bounding box center [669, 392] width 1201 height 511
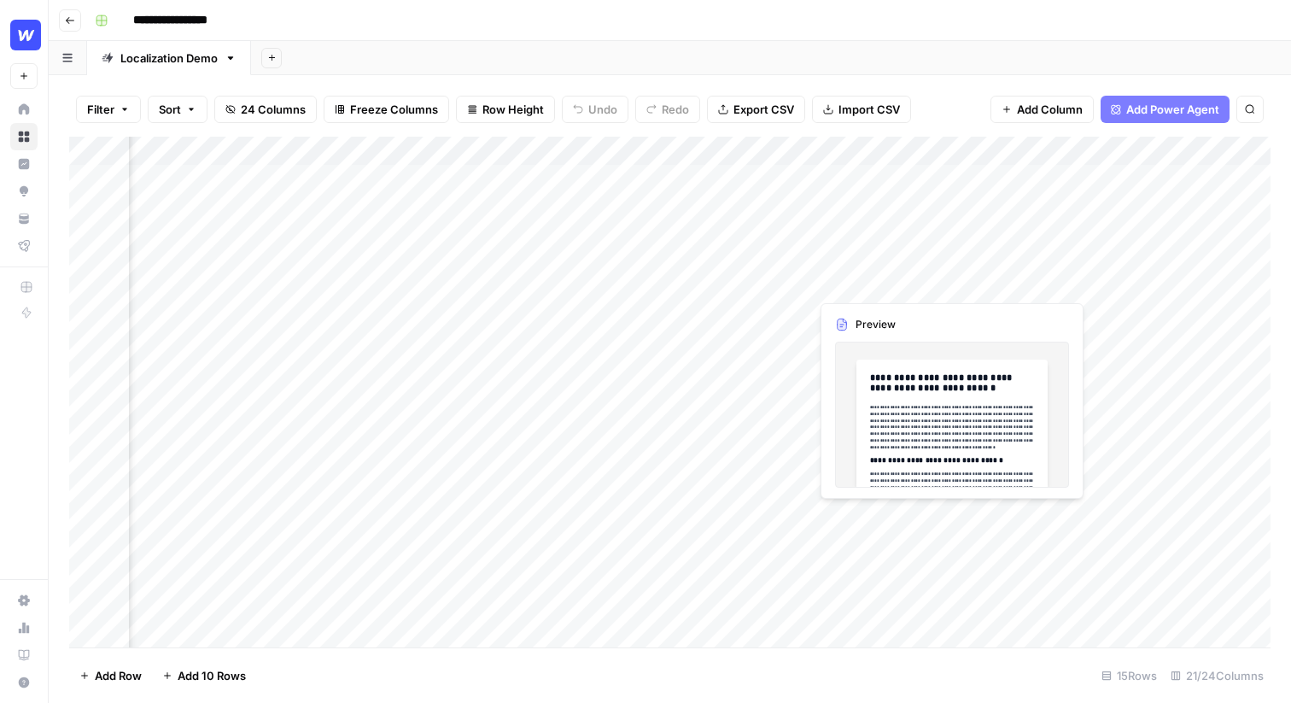
scroll to position [0, 1644]
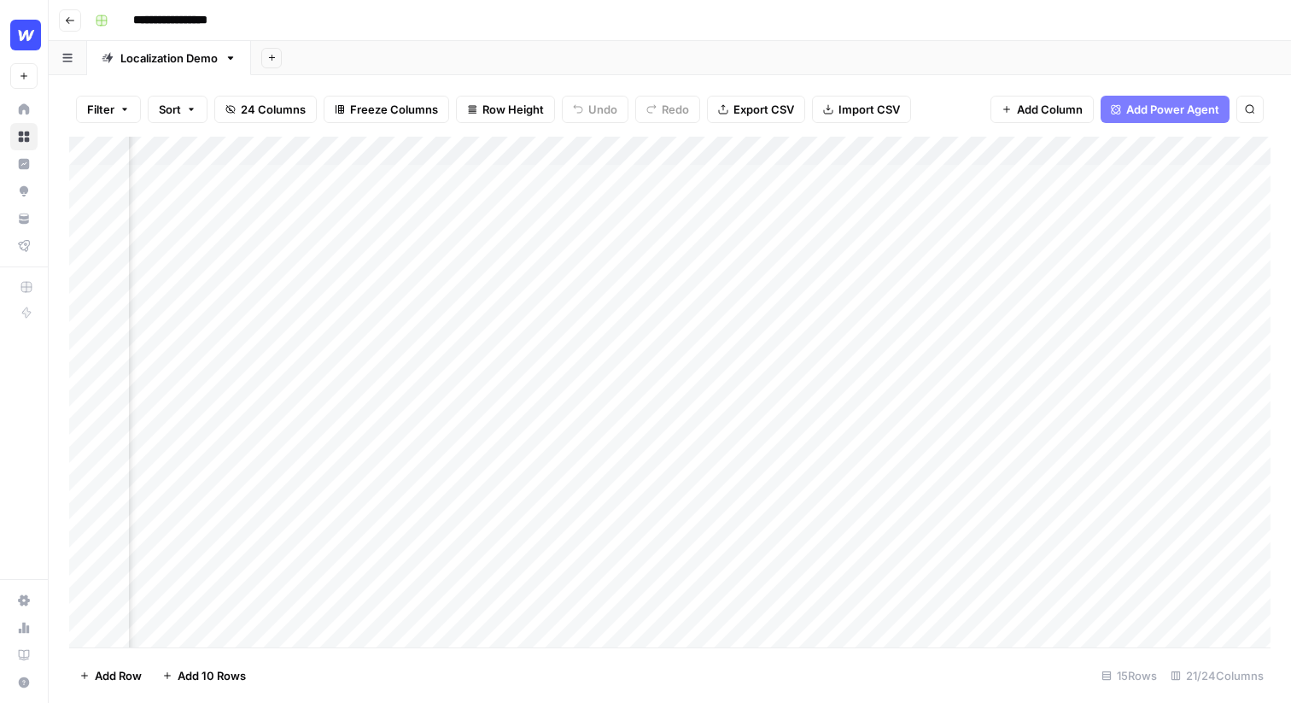
click at [821, 266] on div "Add Column" at bounding box center [669, 392] width 1201 height 511
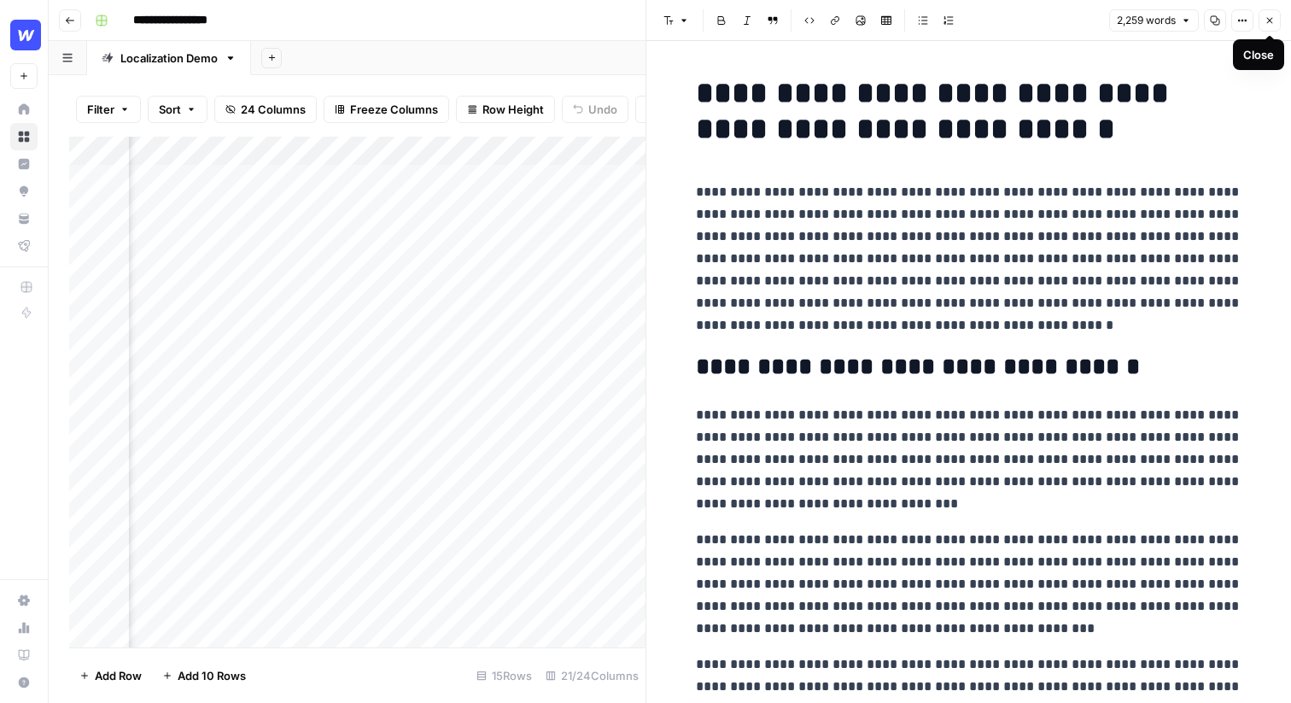
type input "korean"
click at [1273, 21] on icon "button" at bounding box center [1270, 20] width 10 height 10
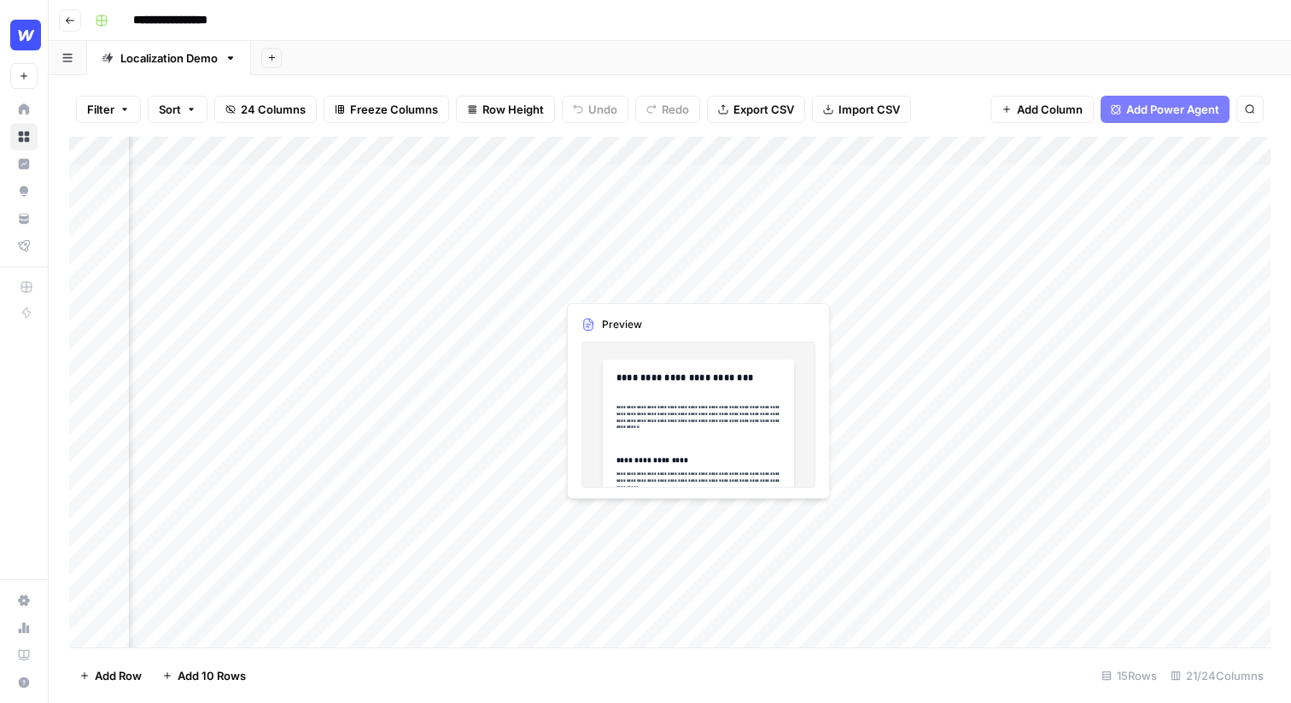
scroll to position [0, 2480]
click at [855, 263] on div "Add Column" at bounding box center [669, 392] width 1201 height 511
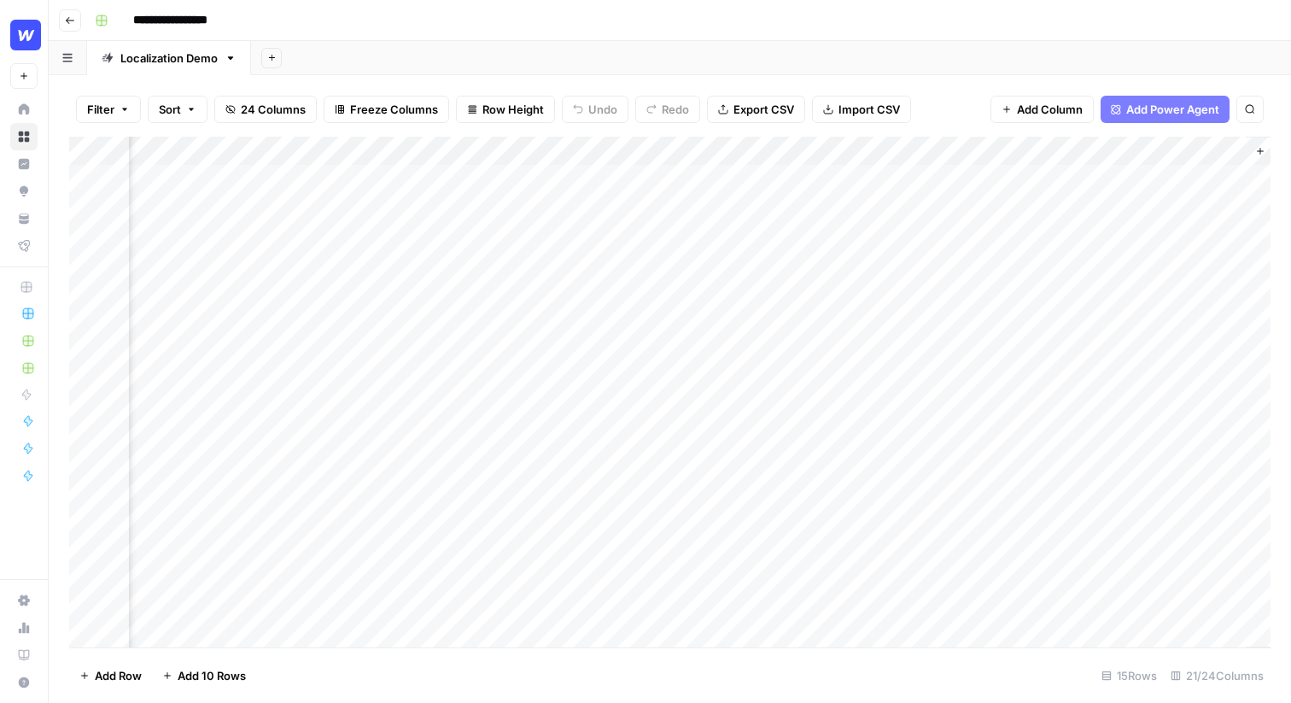
scroll to position [0, 2596]
click at [982, 149] on div "Add Column" at bounding box center [669, 392] width 1201 height 511
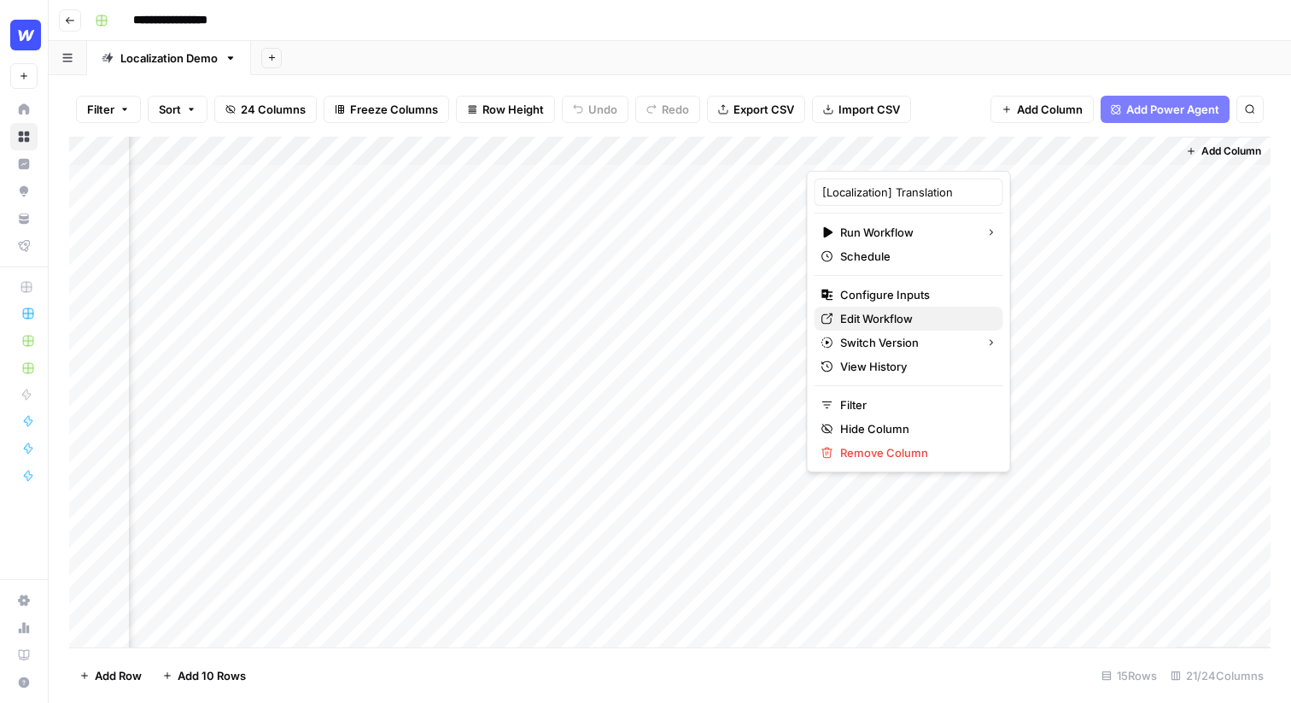
click at [911, 315] on span "Edit Workflow" at bounding box center [914, 318] width 149 height 17
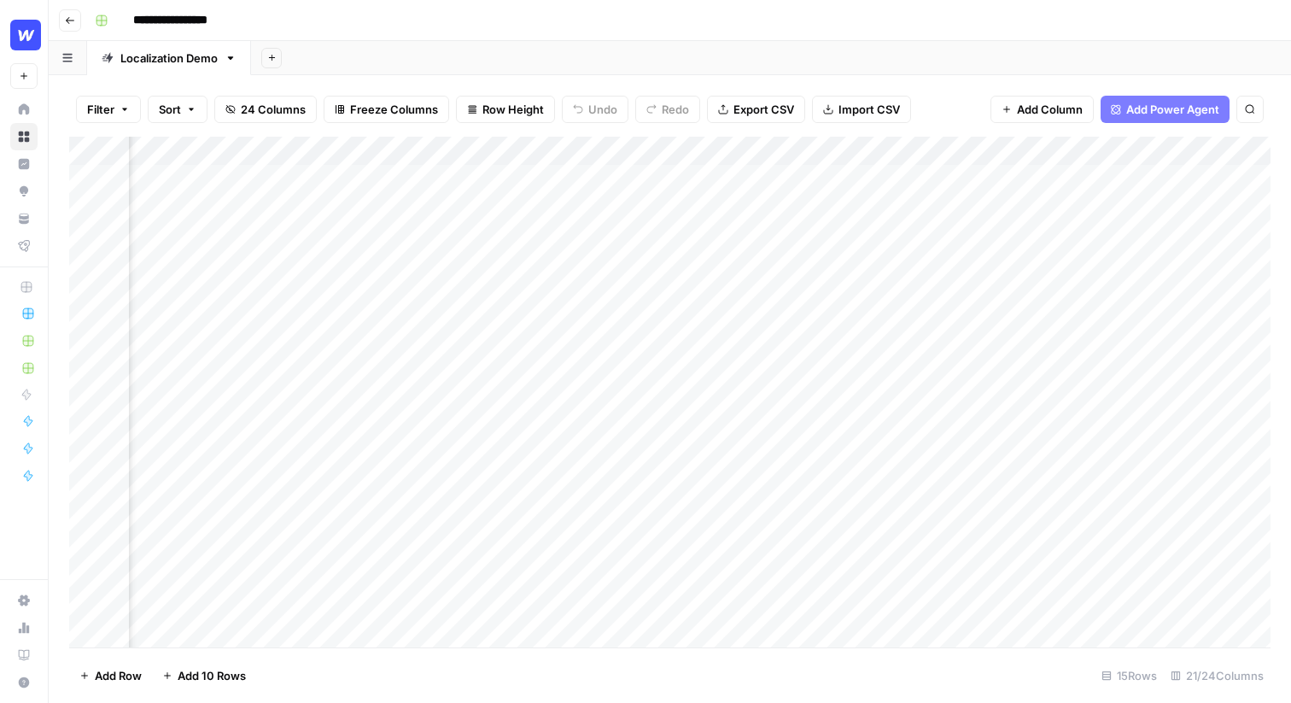
scroll to position [0, 0]
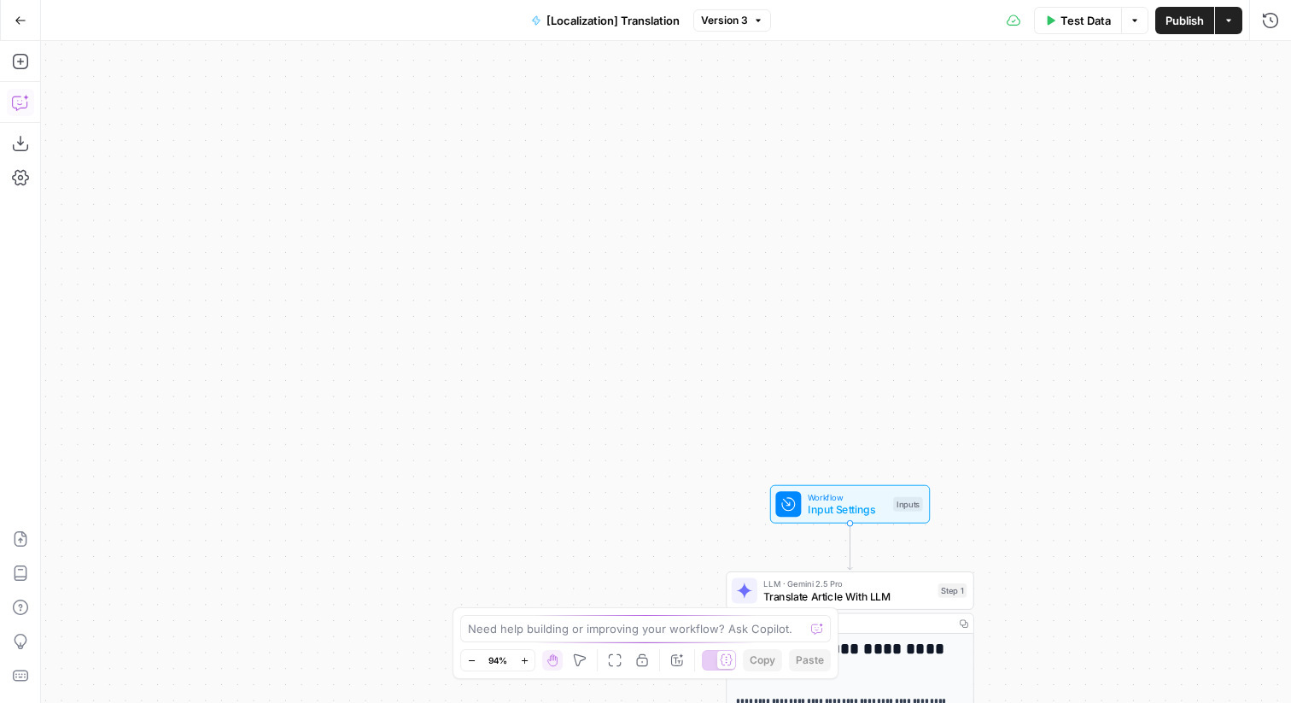
click at [19, 104] on icon "button" at bounding box center [19, 104] width 4 height 1
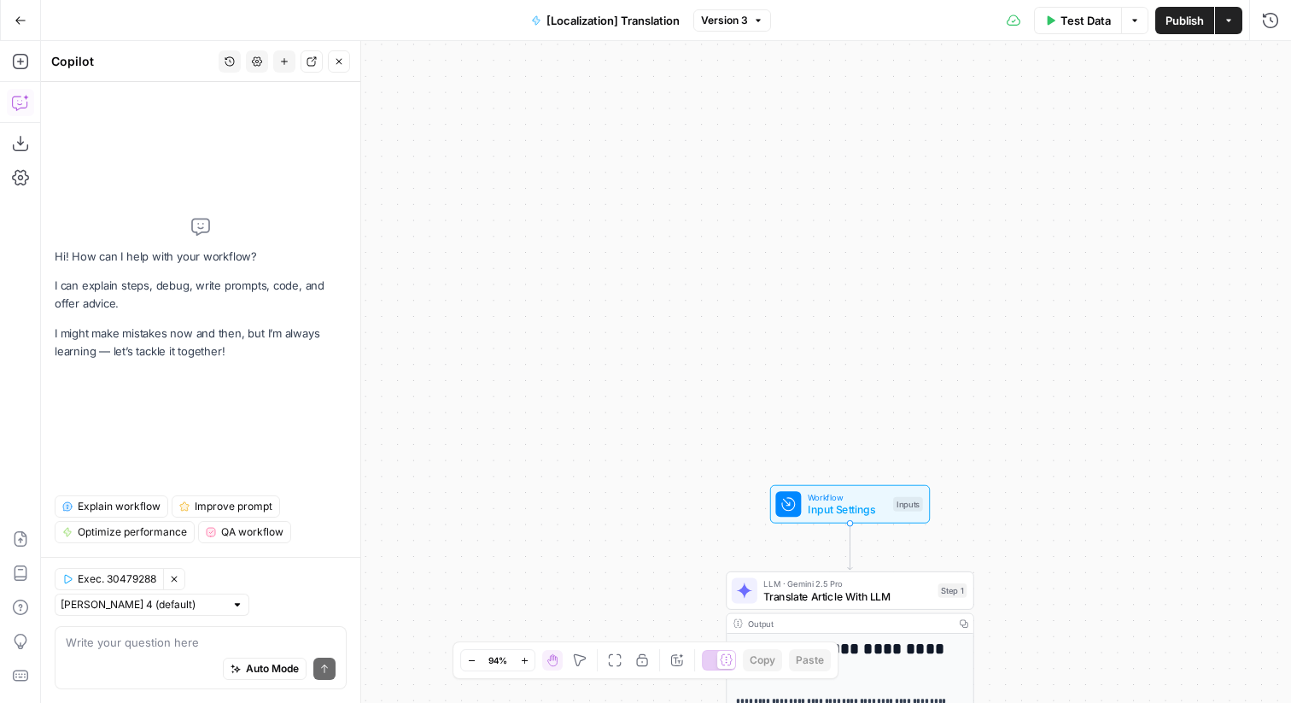
click at [146, 514] on span "Explain workflow" at bounding box center [119, 506] width 83 height 15
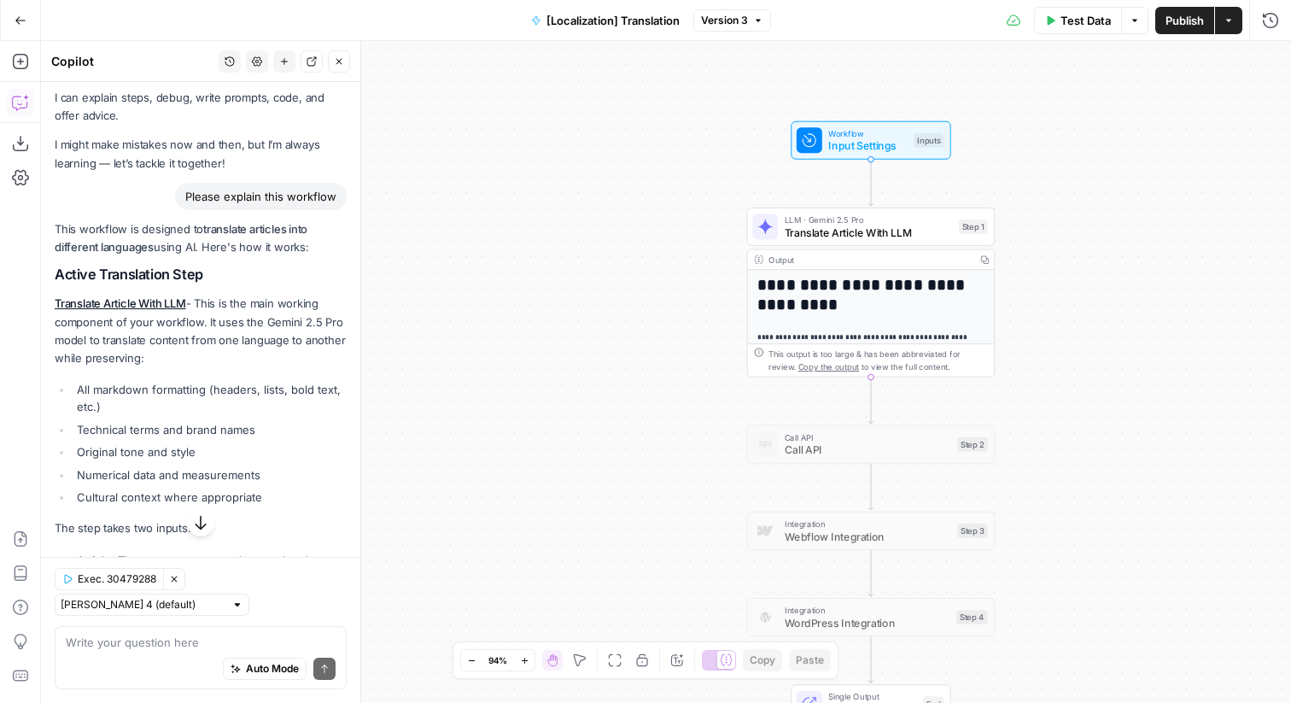
scroll to position [9, 0]
